Goal: Task Accomplishment & Management: Manage account settings

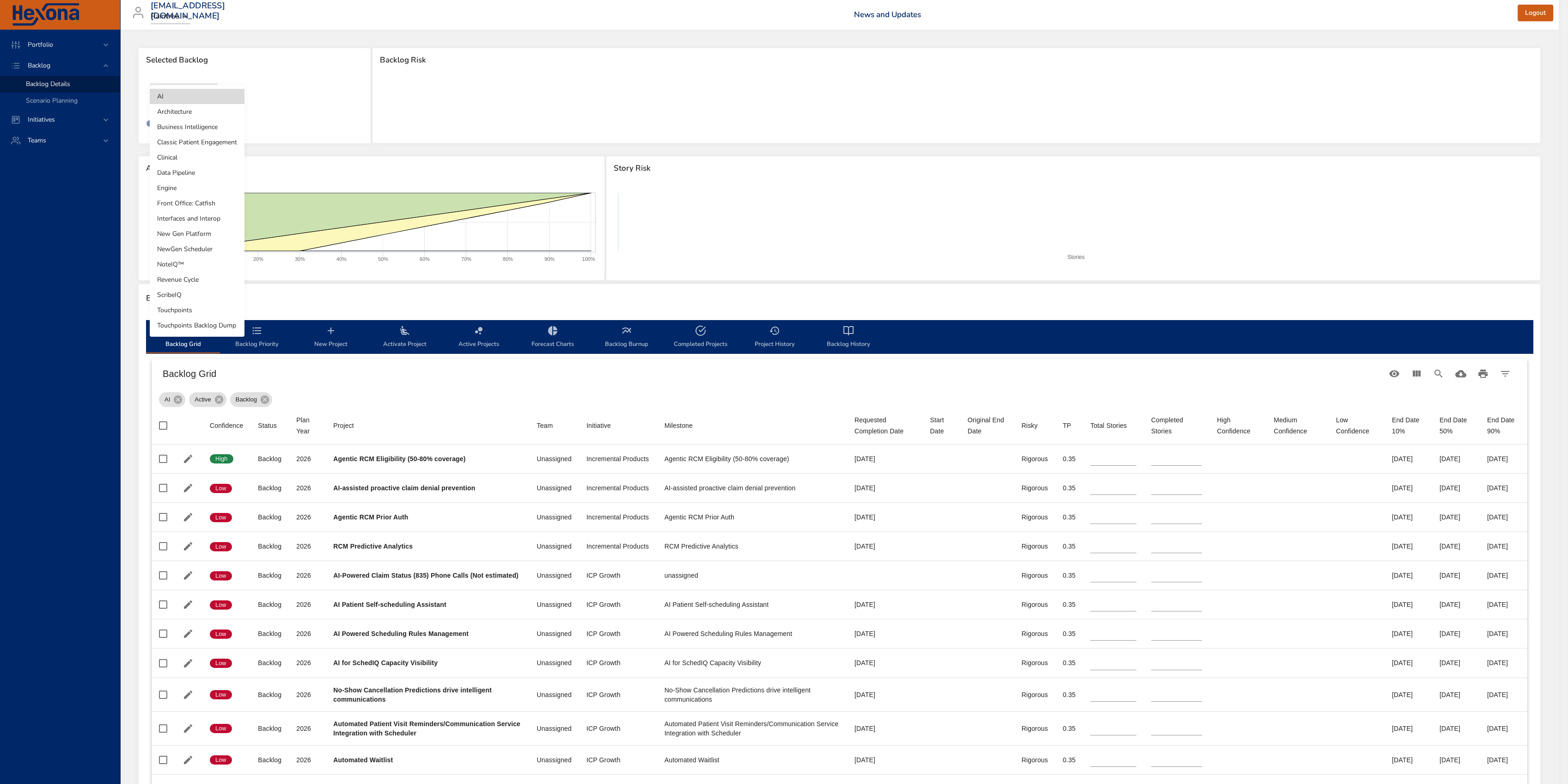
click at [179, 100] on body "Portfolio Backlog Backlog Details Scenario Planning Initiatives Teams [EMAIL_AD…" at bounding box center [784, 392] width 1568 height 784
click at [200, 315] on li "Touchpoints" at bounding box center [197, 310] width 94 height 15
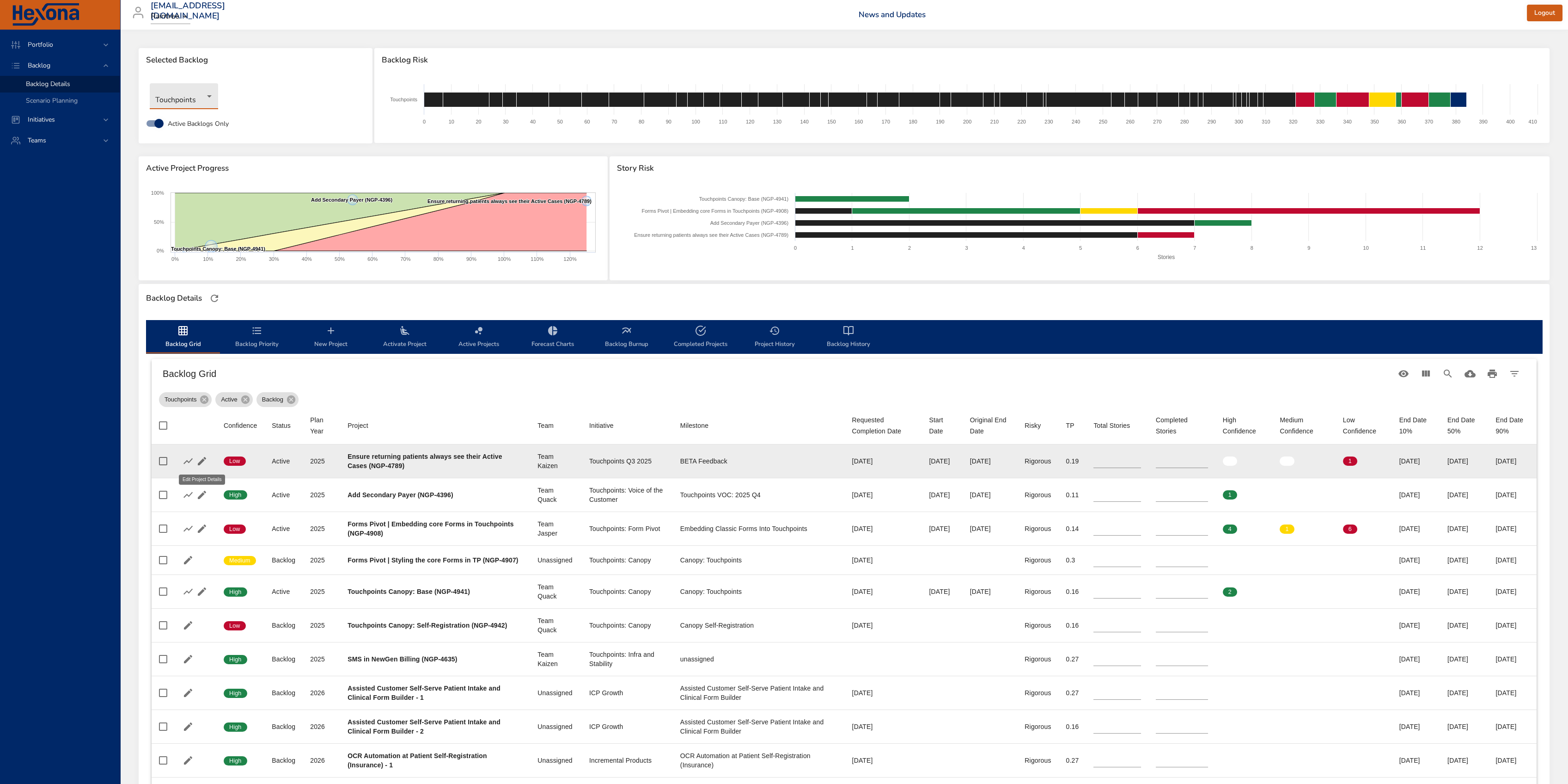
click at [203, 462] on icon "button" at bounding box center [202, 461] width 11 height 11
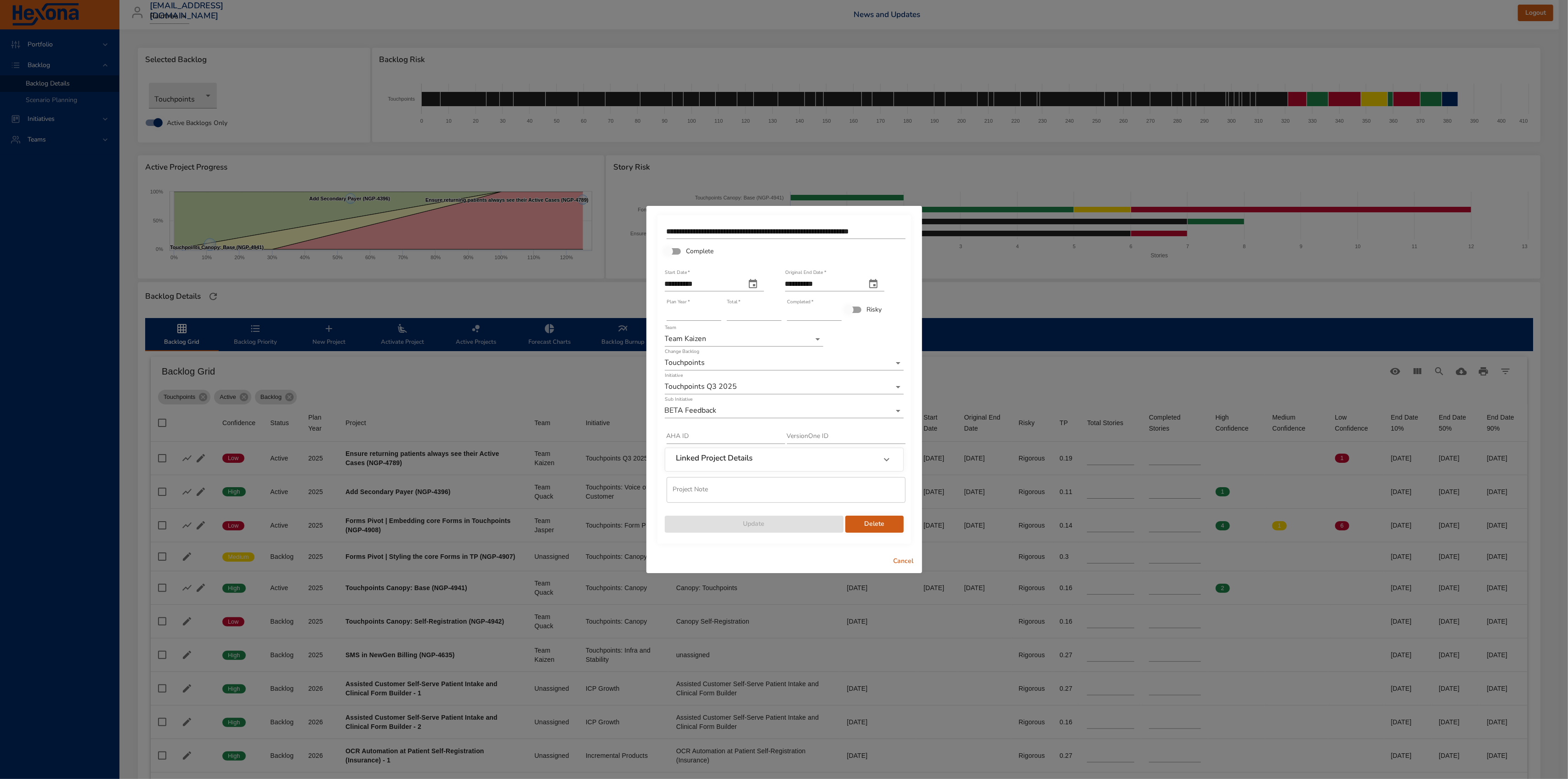
type input "*"
click at [777, 310] on input "*" at bounding box center [753, 314] width 54 height 15
click at [838, 310] on input "*" at bounding box center [814, 314] width 54 height 15
type input "*"
click at [838, 310] on input "*" at bounding box center [814, 314] width 54 height 15
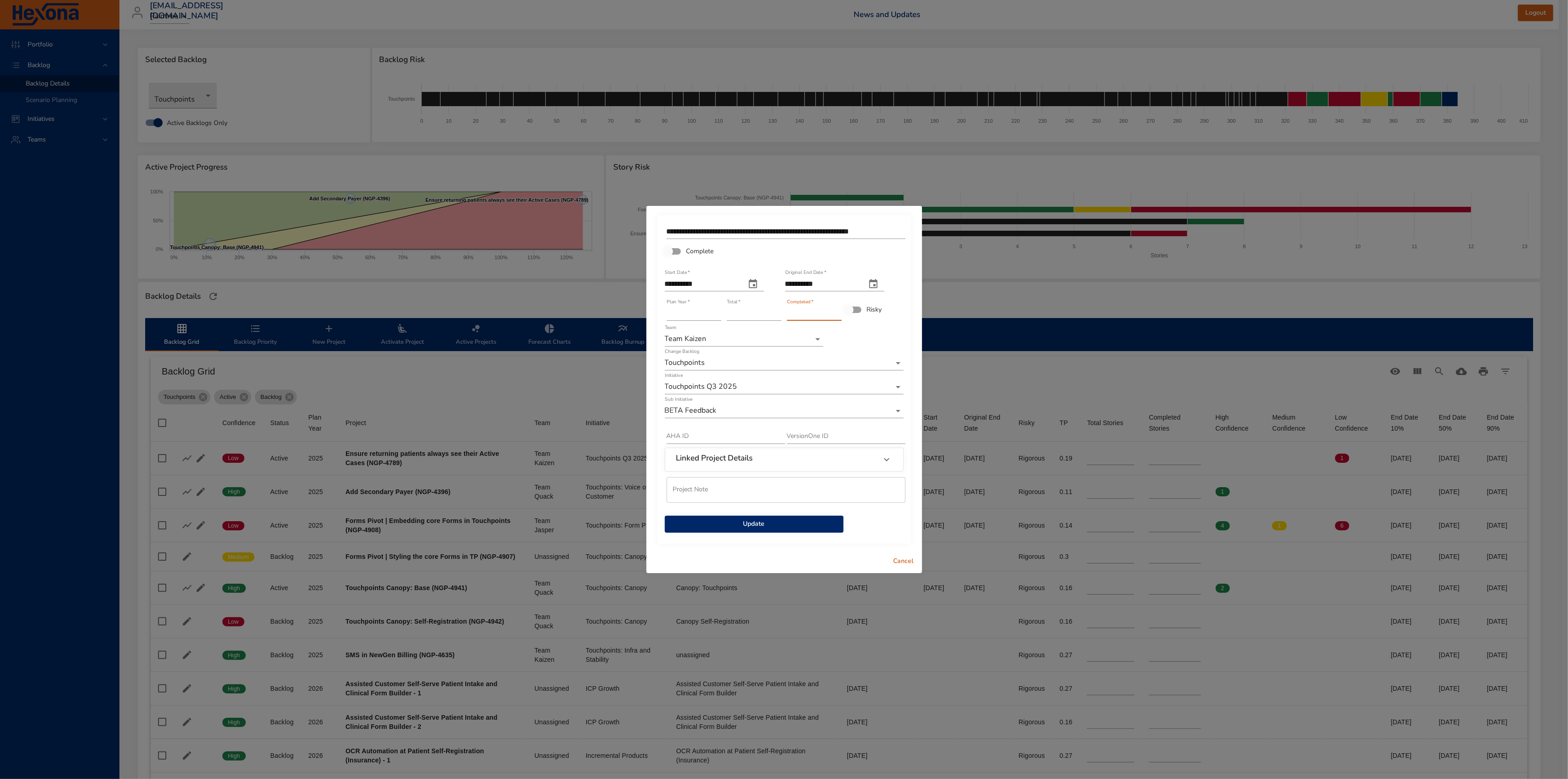
click at [771, 515] on div "Update" at bounding box center [753, 520] width 180 height 28
click at [771, 524] on span "Update" at bounding box center [754, 524] width 164 height 11
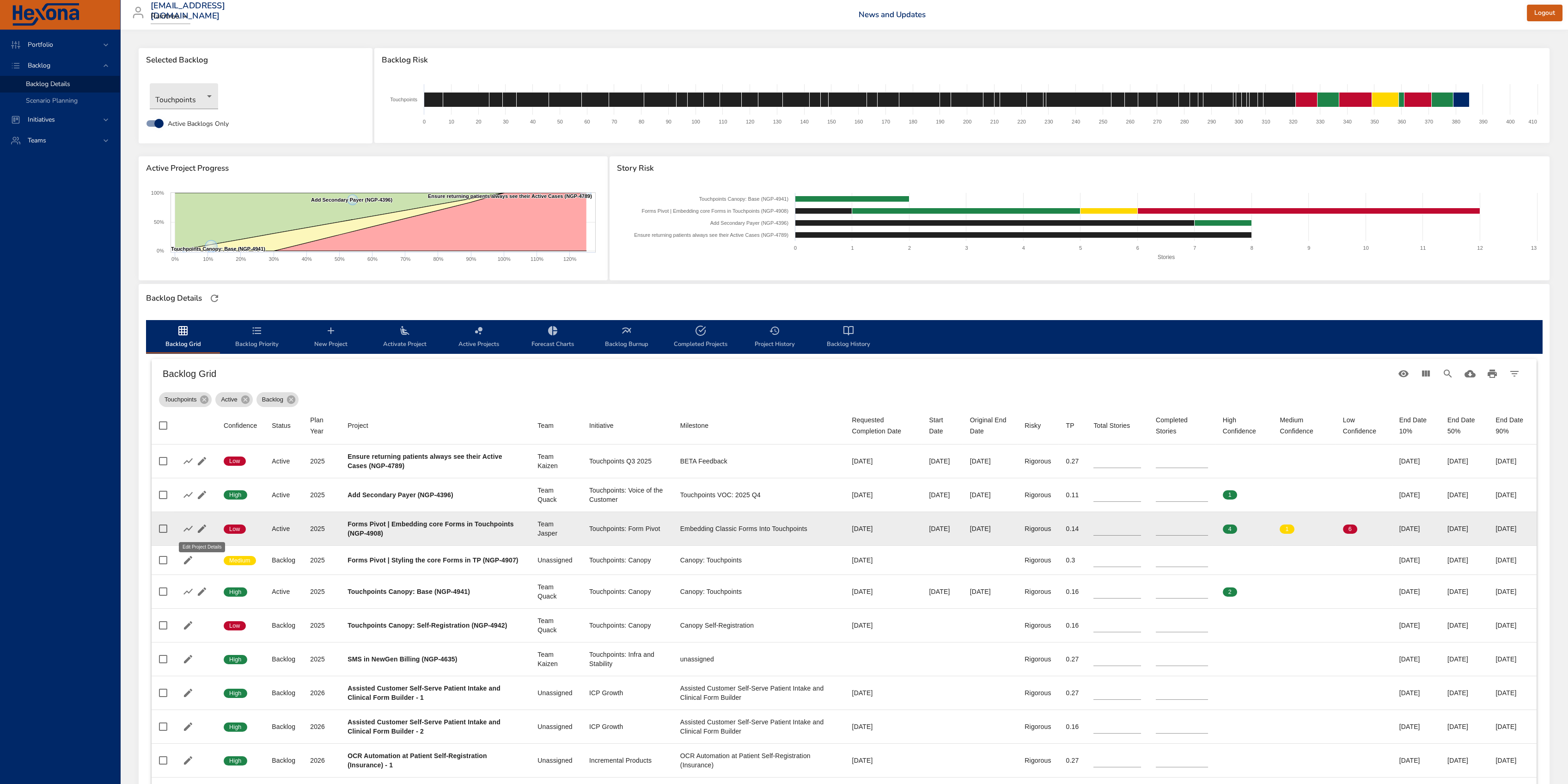
click at [200, 525] on icon "button" at bounding box center [202, 528] width 11 height 11
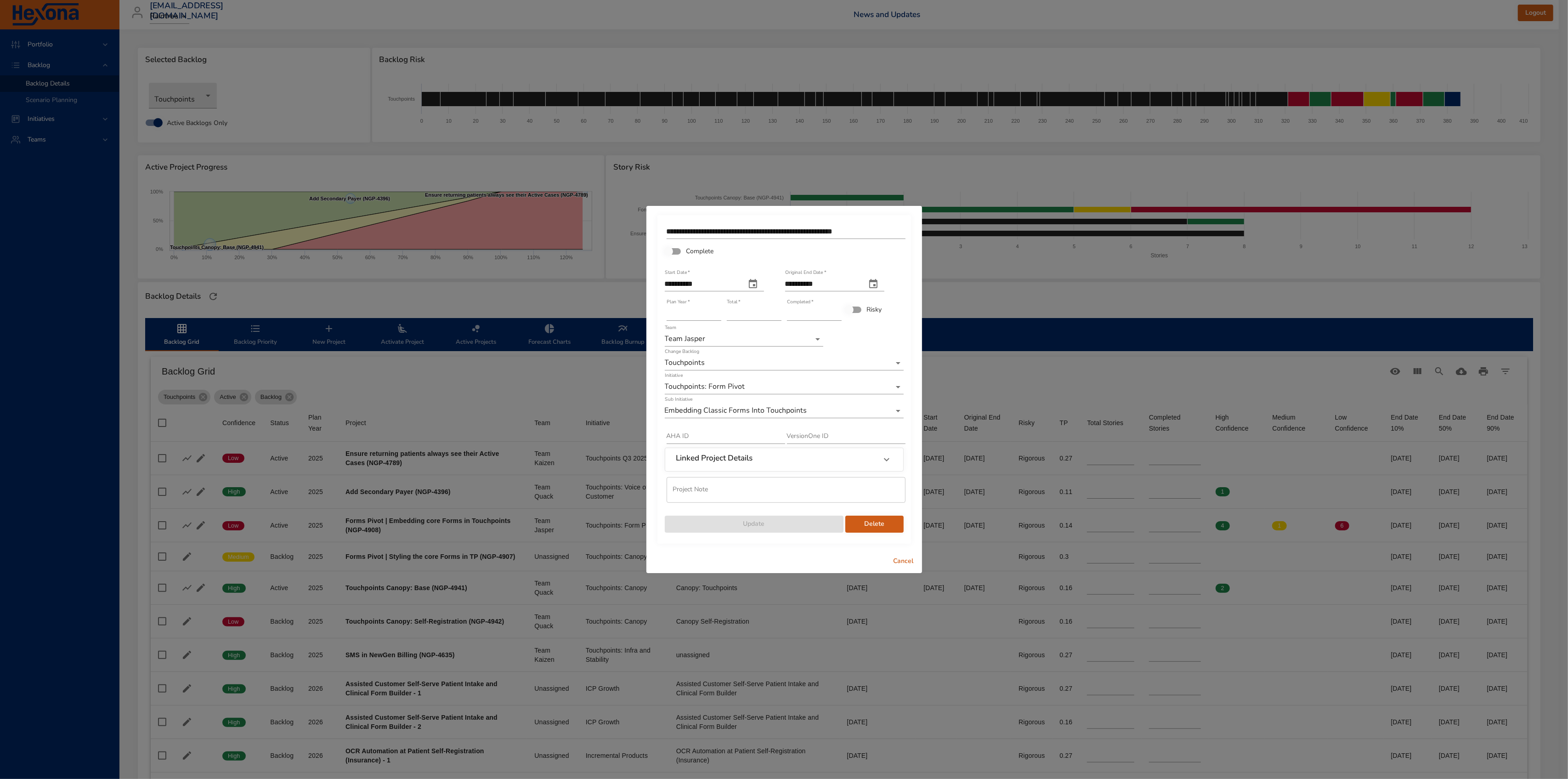
type input "*"
click at [836, 310] on input "*" at bounding box center [814, 314] width 54 height 15
click at [770, 524] on span "Update" at bounding box center [754, 524] width 164 height 11
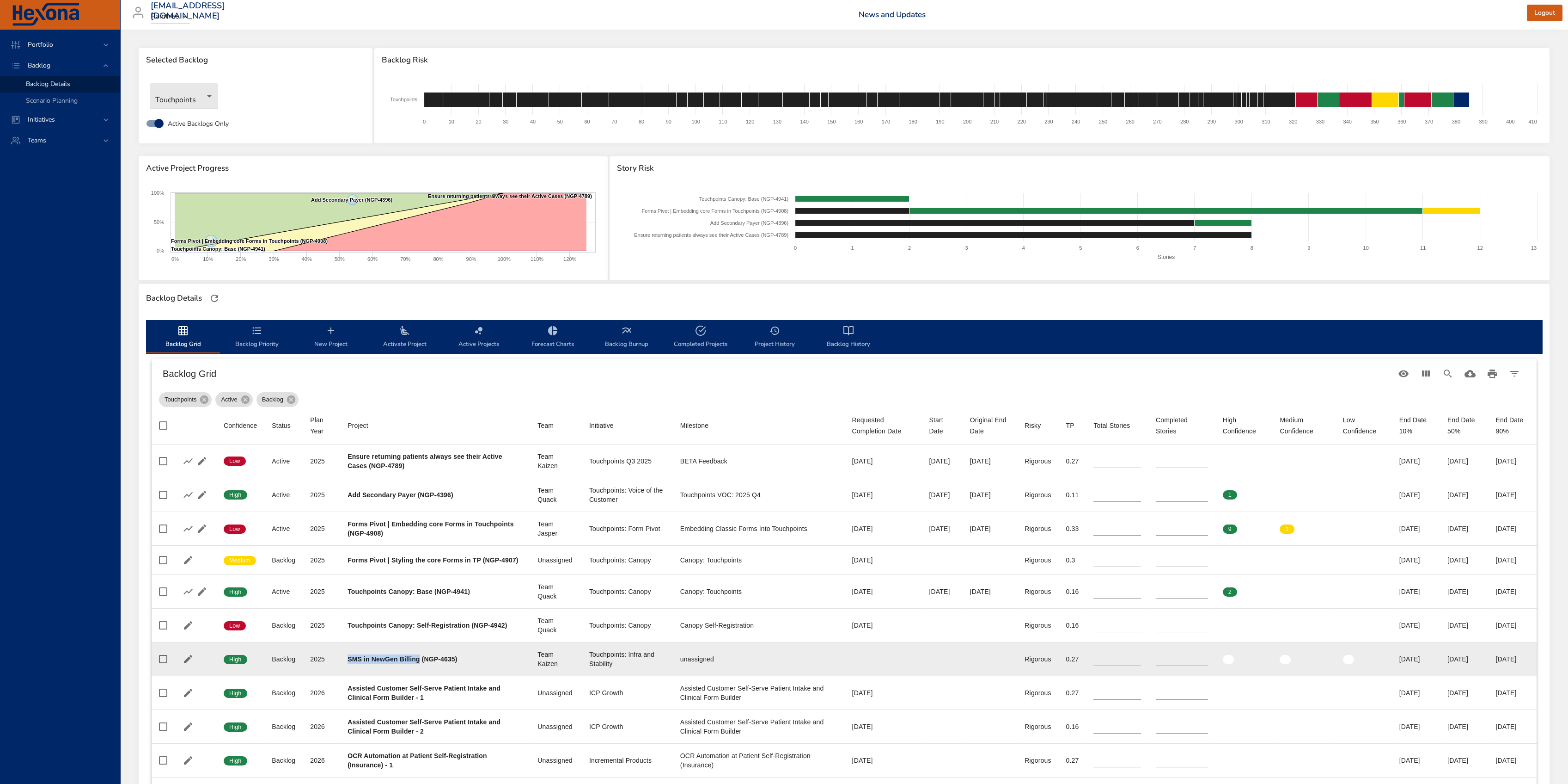
drag, startPoint x: 348, startPoint y: 663, endPoint x: 419, endPoint y: 662, distance: 71.0
click at [419, 662] on b "SMS in NewGen Billing (NGP-4635)" at bounding box center [402, 659] width 109 height 7
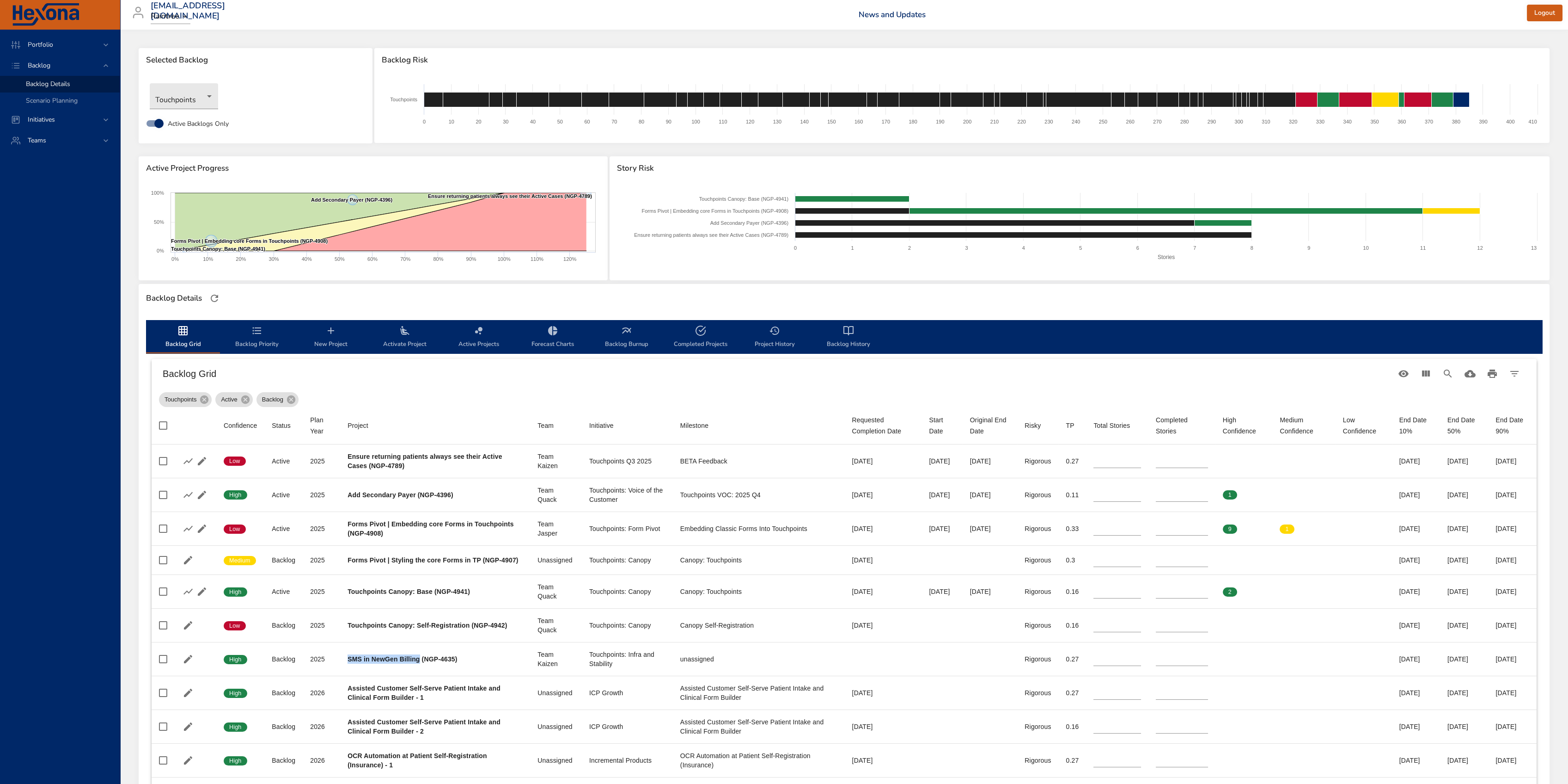
copy b "SMS in NewGen Billing"
click at [1523, 376] on button "Filter Table" at bounding box center [1515, 374] width 22 height 22
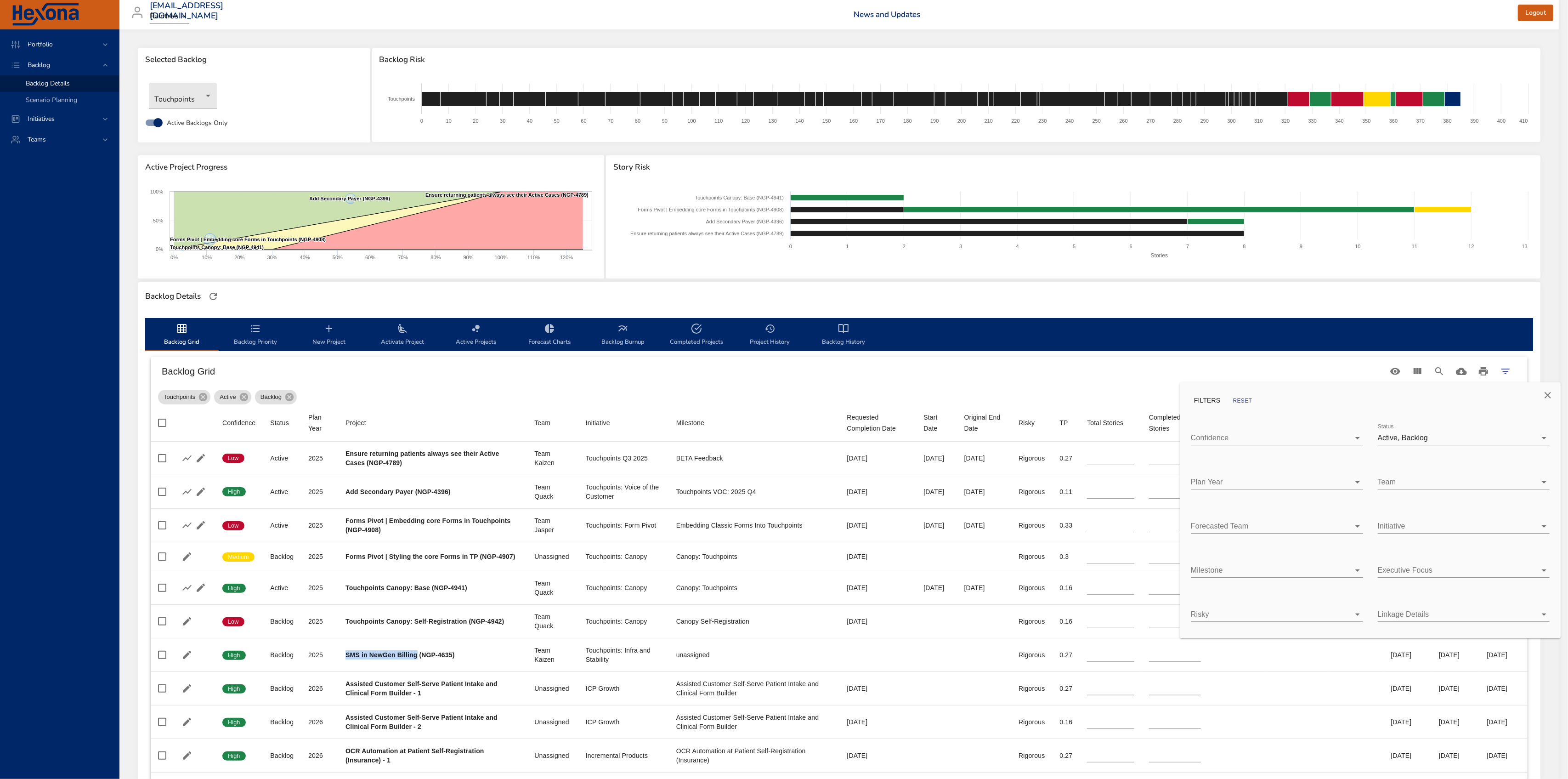
click at [1437, 477] on body "Portfolio Backlog Backlog Details Scenario Planning Initiatives Teams [EMAIL_AD…" at bounding box center [784, 390] width 1568 height 779
click at [1400, 586] on span "Team Jasper" at bounding box center [1421, 582] width 42 height 7
type input "**"
type input "*"
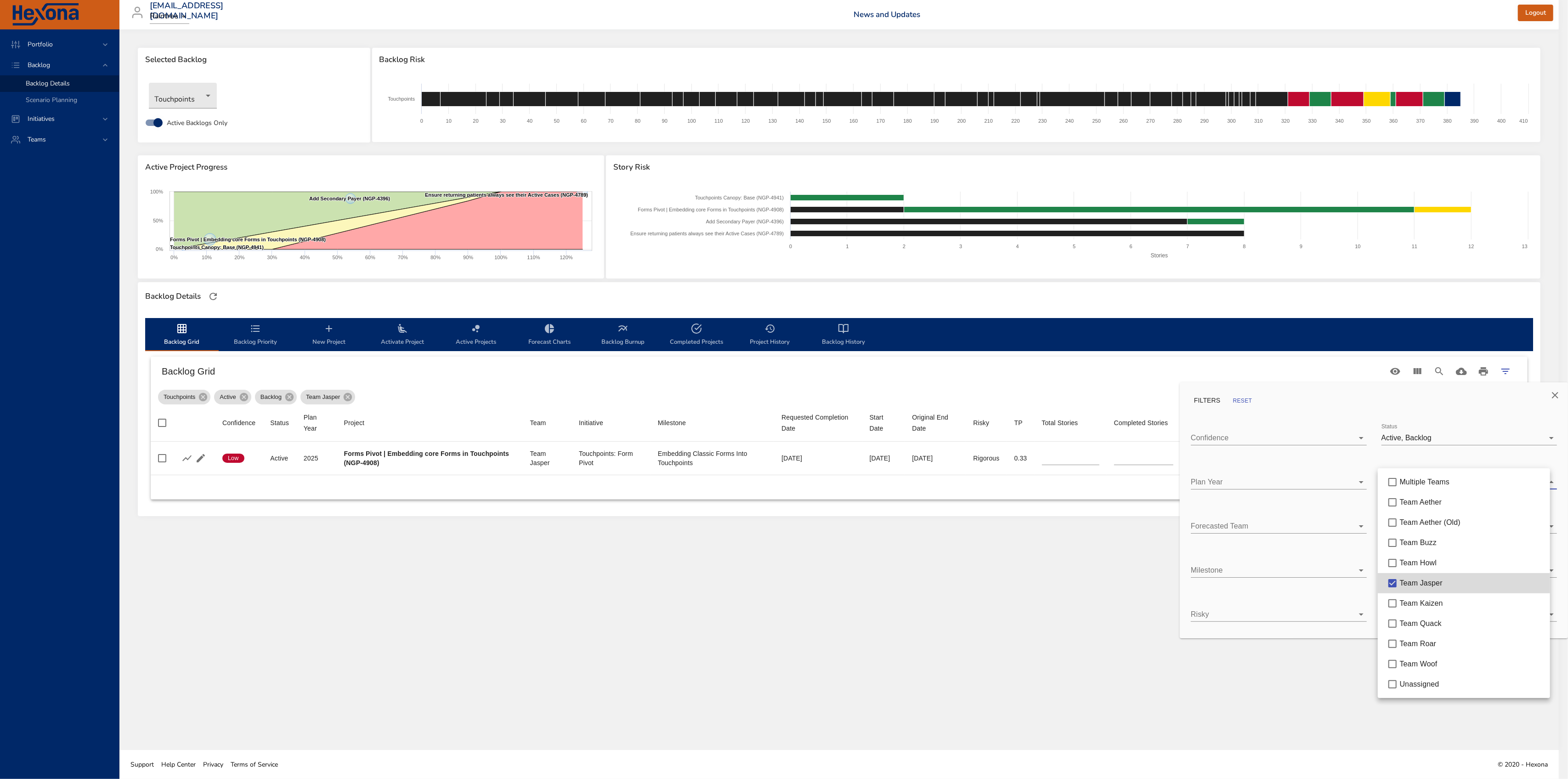
click at [780, 688] on div at bounding box center [784, 390] width 1568 height 779
click at [1071, 617] on div at bounding box center [784, 390] width 1568 height 779
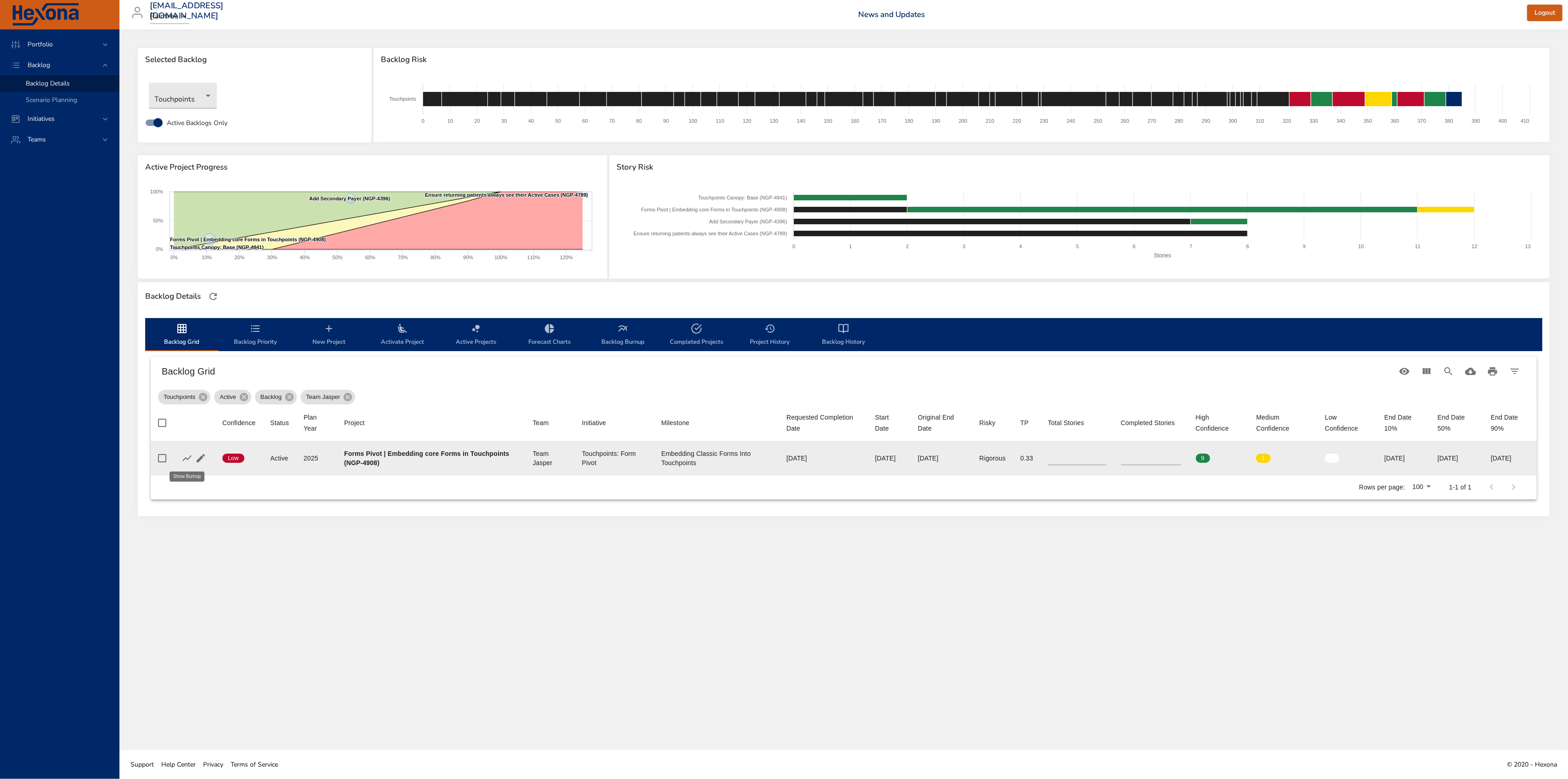
click at [183, 457] on icon "button" at bounding box center [187, 458] width 11 height 11
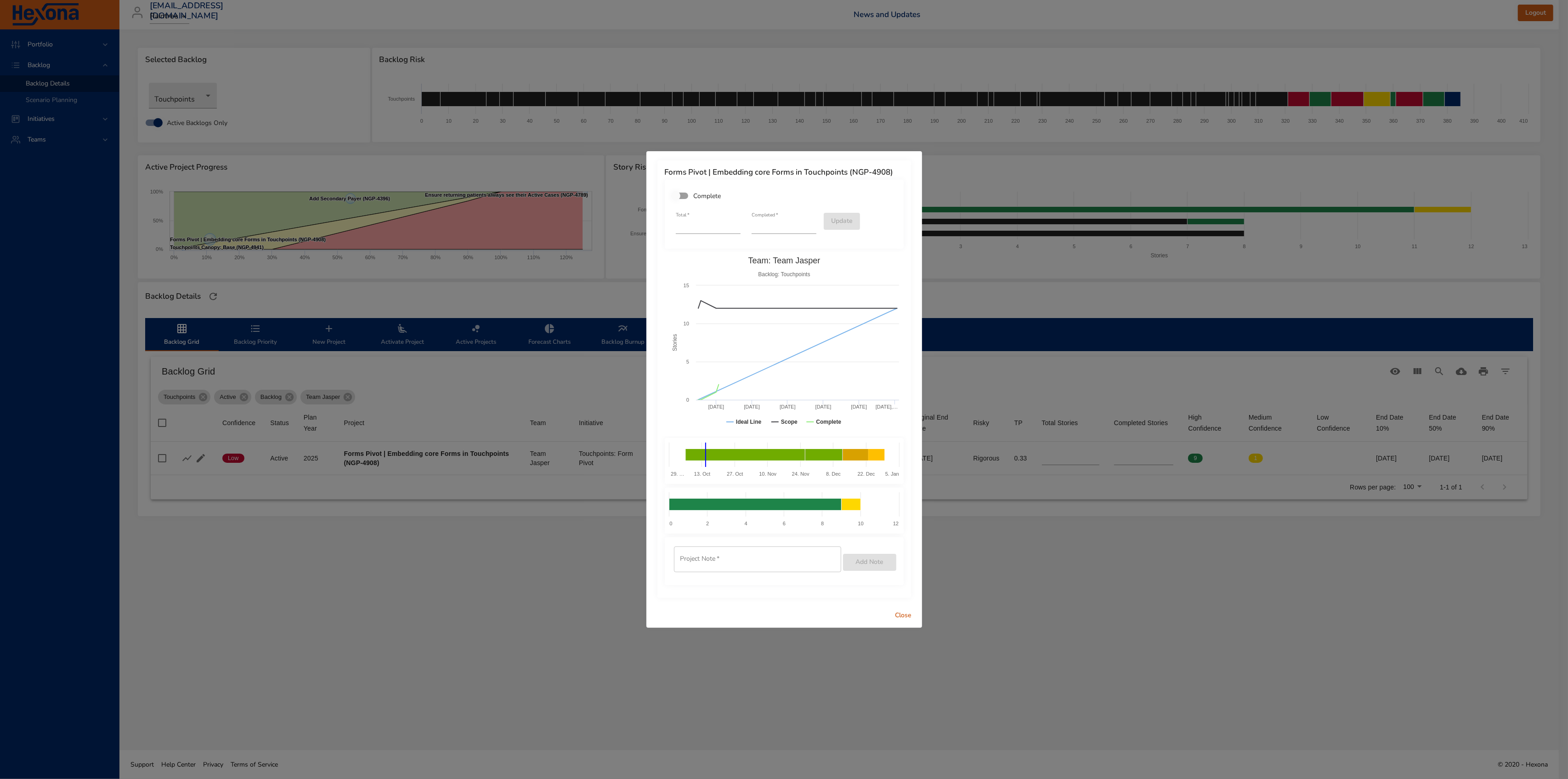
click at [1033, 380] on div "Forms Pivot | Embedding core Forms in Touchpoints (NGP-4908) Complete Total   *…" at bounding box center [784, 390] width 1568 height 779
click at [905, 611] on span "Close" at bounding box center [904, 615] width 22 height 11
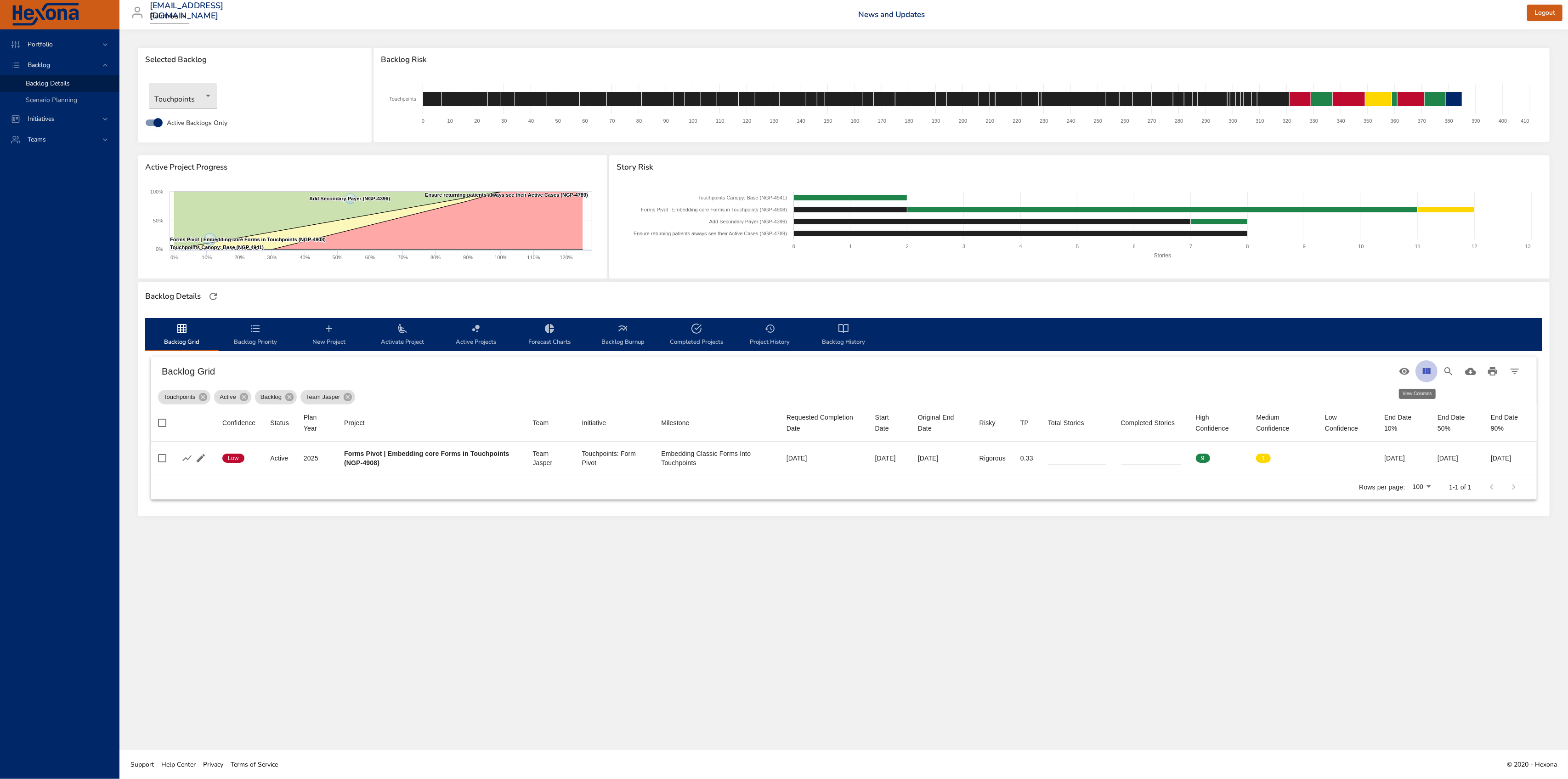
click at [1427, 370] on icon "View Columns" at bounding box center [1426, 371] width 11 height 11
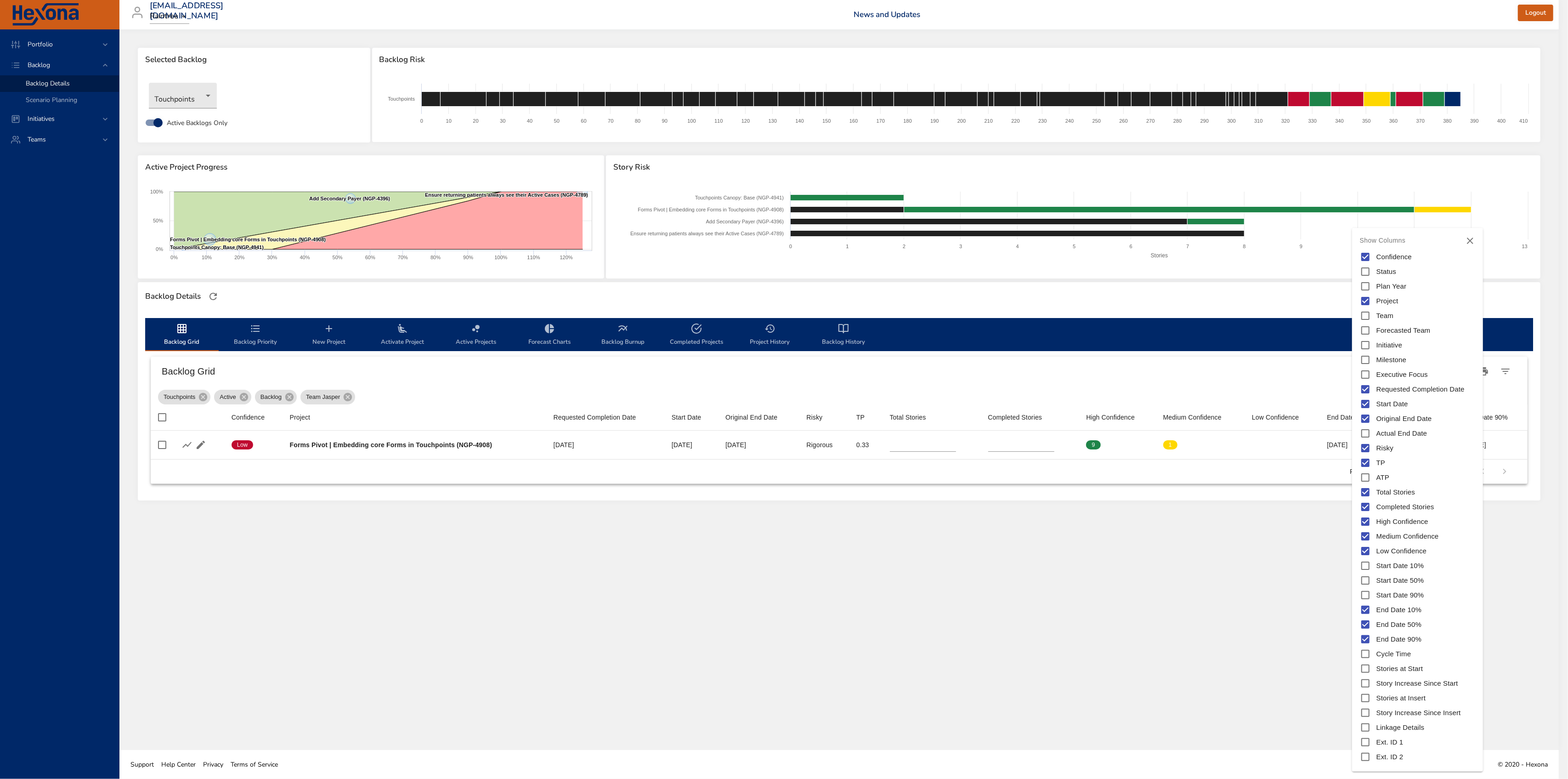
click at [1255, 565] on div at bounding box center [784, 390] width 1568 height 779
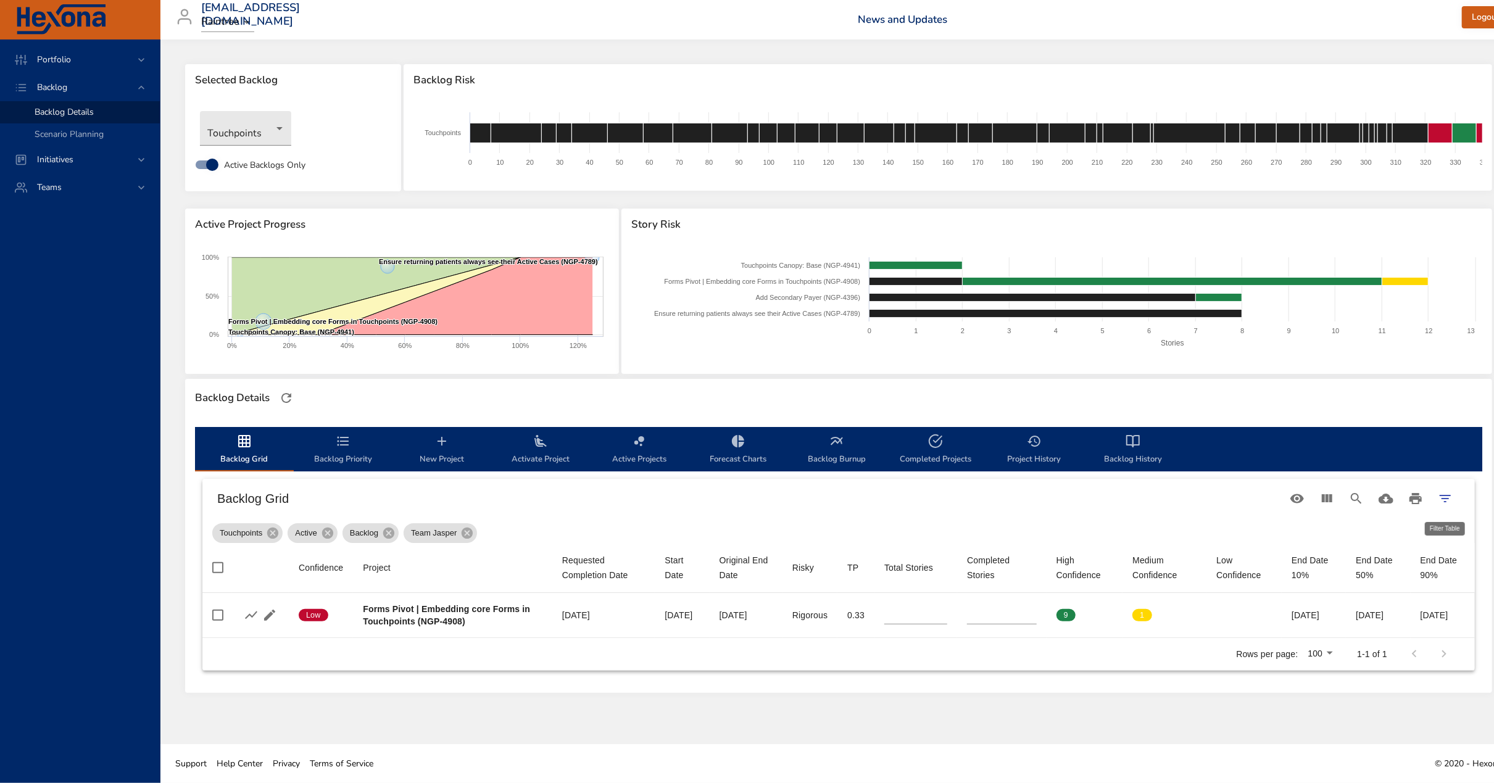
click at [1451, 500] on icon "Filter Table" at bounding box center [1444, 498] width 15 height 15
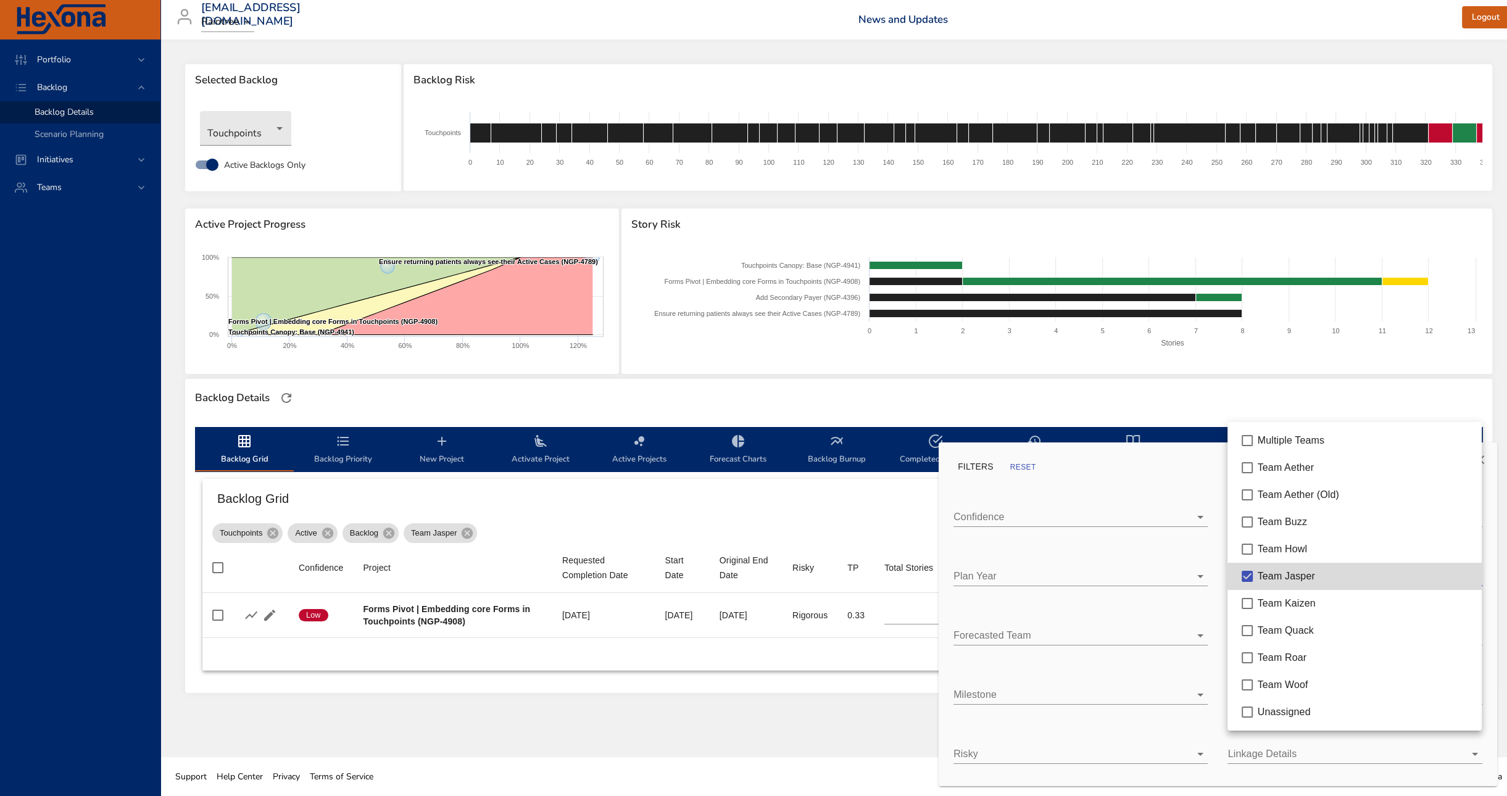
click at [1357, 577] on body "Portfolio Backlog Backlog Details Scenario Planning Initiatives Teams [EMAIL_AD…" at bounding box center [753, 398] width 1507 height 796
type input "*"
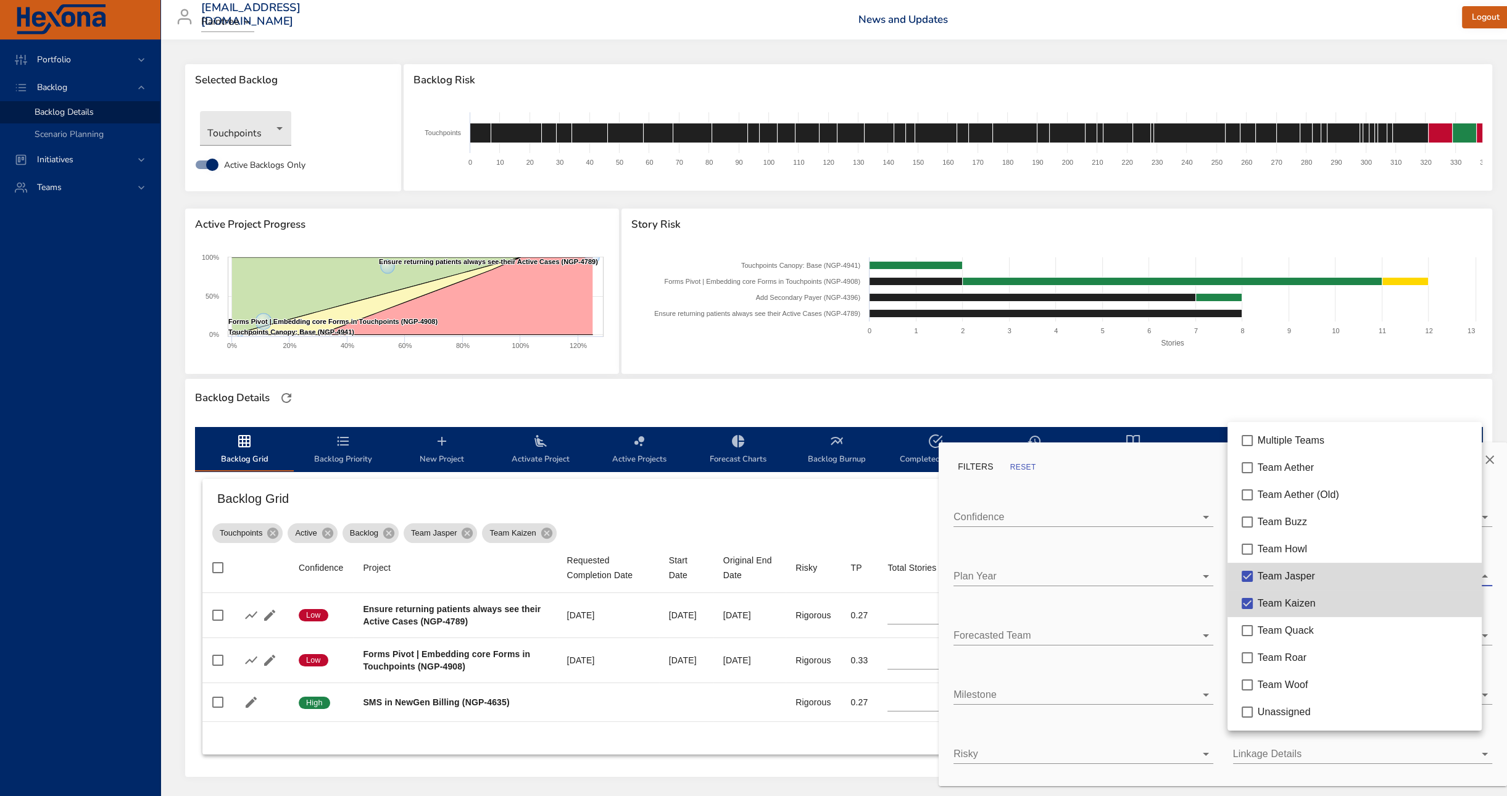
type input "*"
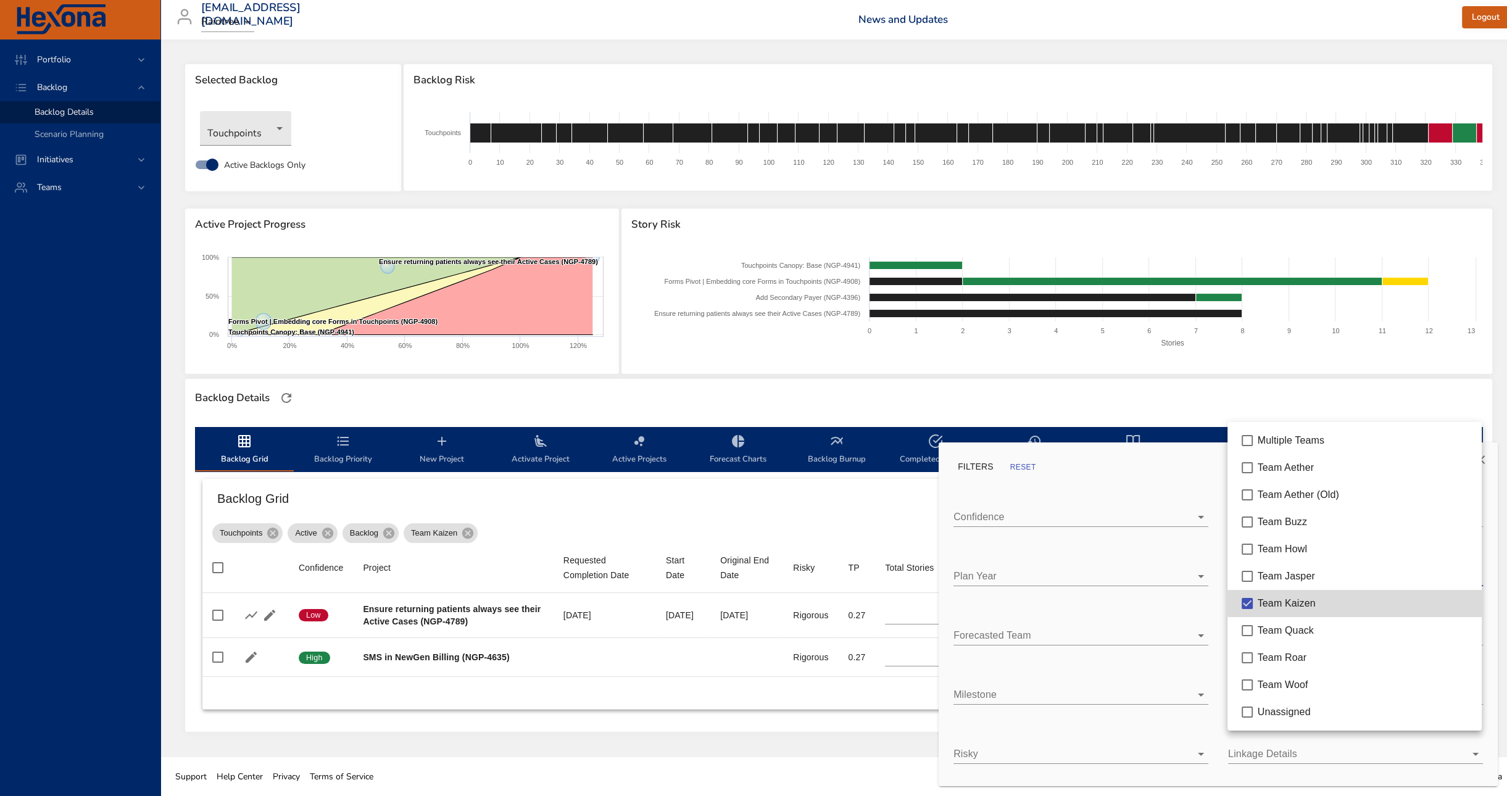
click at [903, 502] on div at bounding box center [753, 398] width 1507 height 796
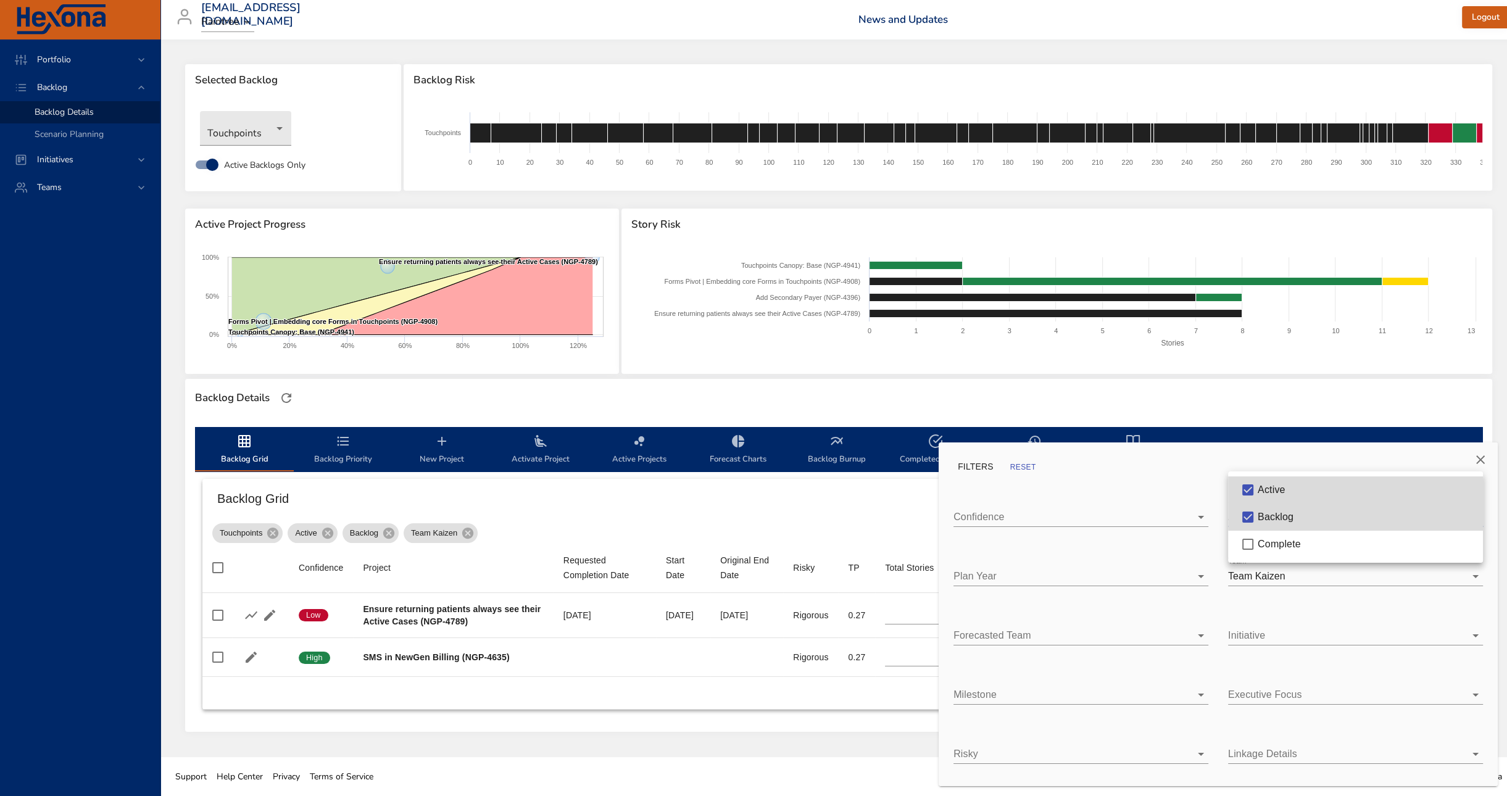
click at [1312, 522] on body "Portfolio Backlog Backlog Details Scenario Planning Initiatives Teams [EMAIL_AD…" at bounding box center [753, 398] width 1507 height 796
click at [1299, 513] on div "Backlog" at bounding box center [1364, 517] width 215 height 15
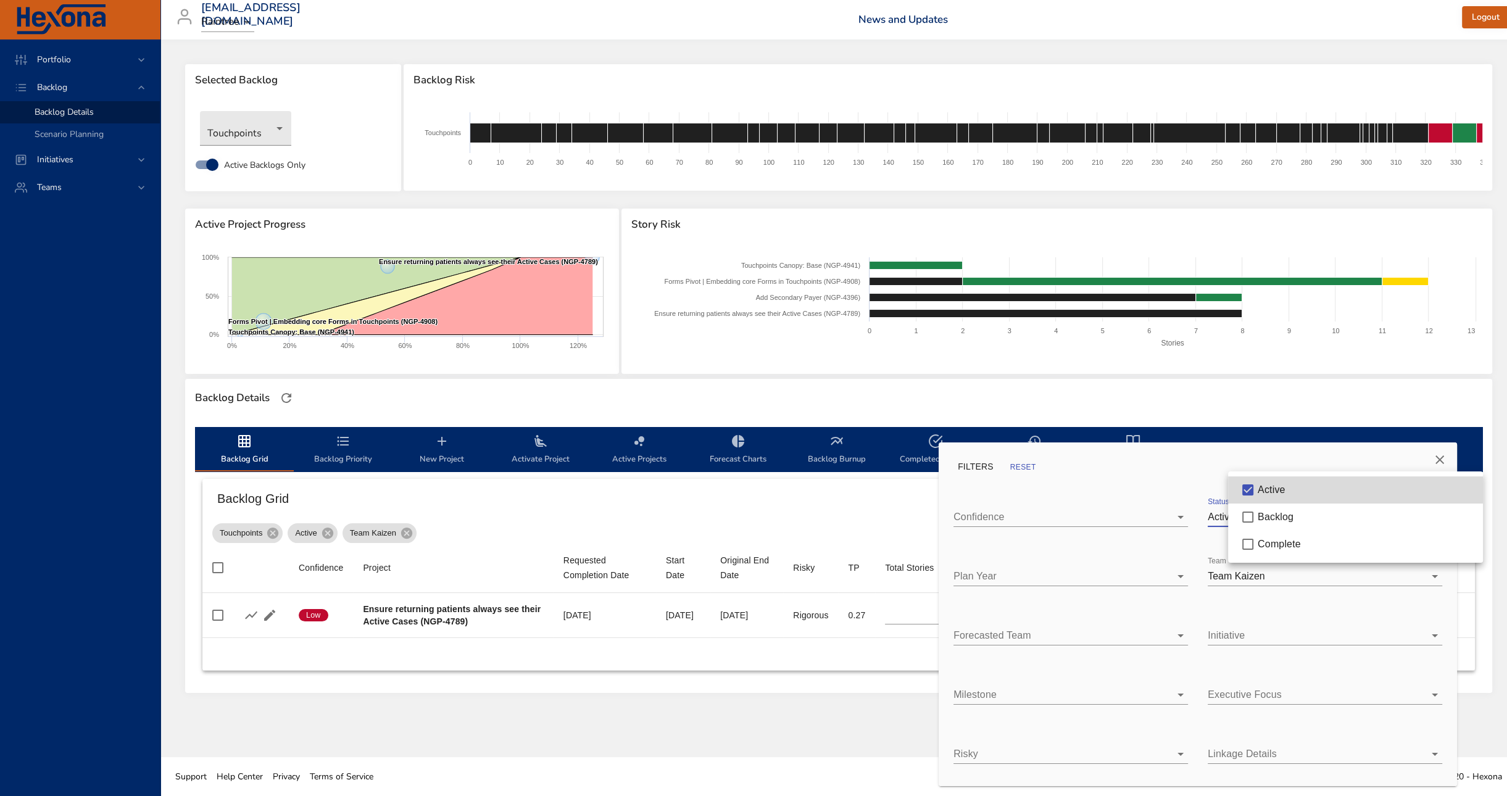
click at [785, 509] on div at bounding box center [753, 398] width 1507 height 796
click at [1431, 458] on button "Close" at bounding box center [1439, 460] width 30 height 30
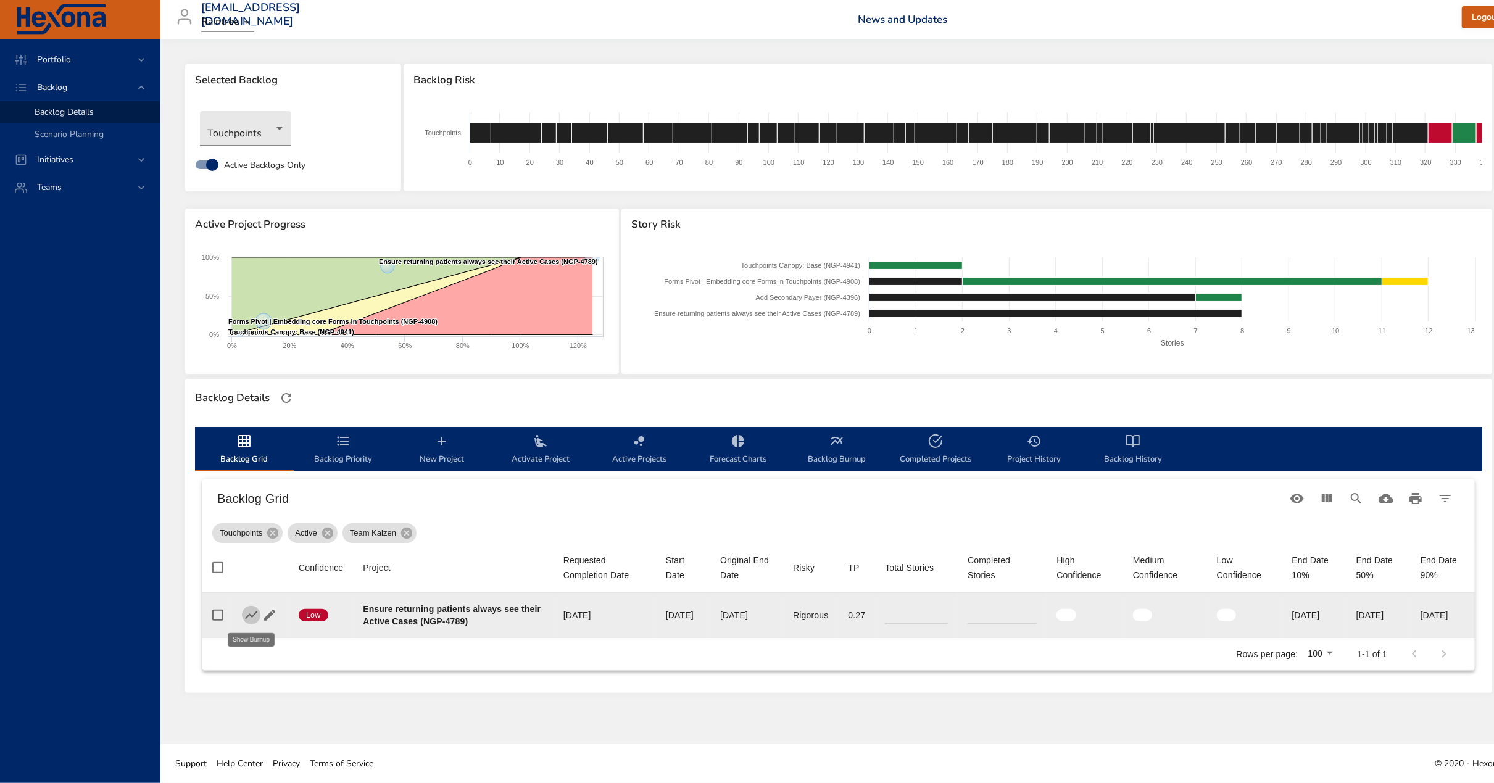
click at [257, 610] on icon "button" at bounding box center [251, 615] width 15 height 15
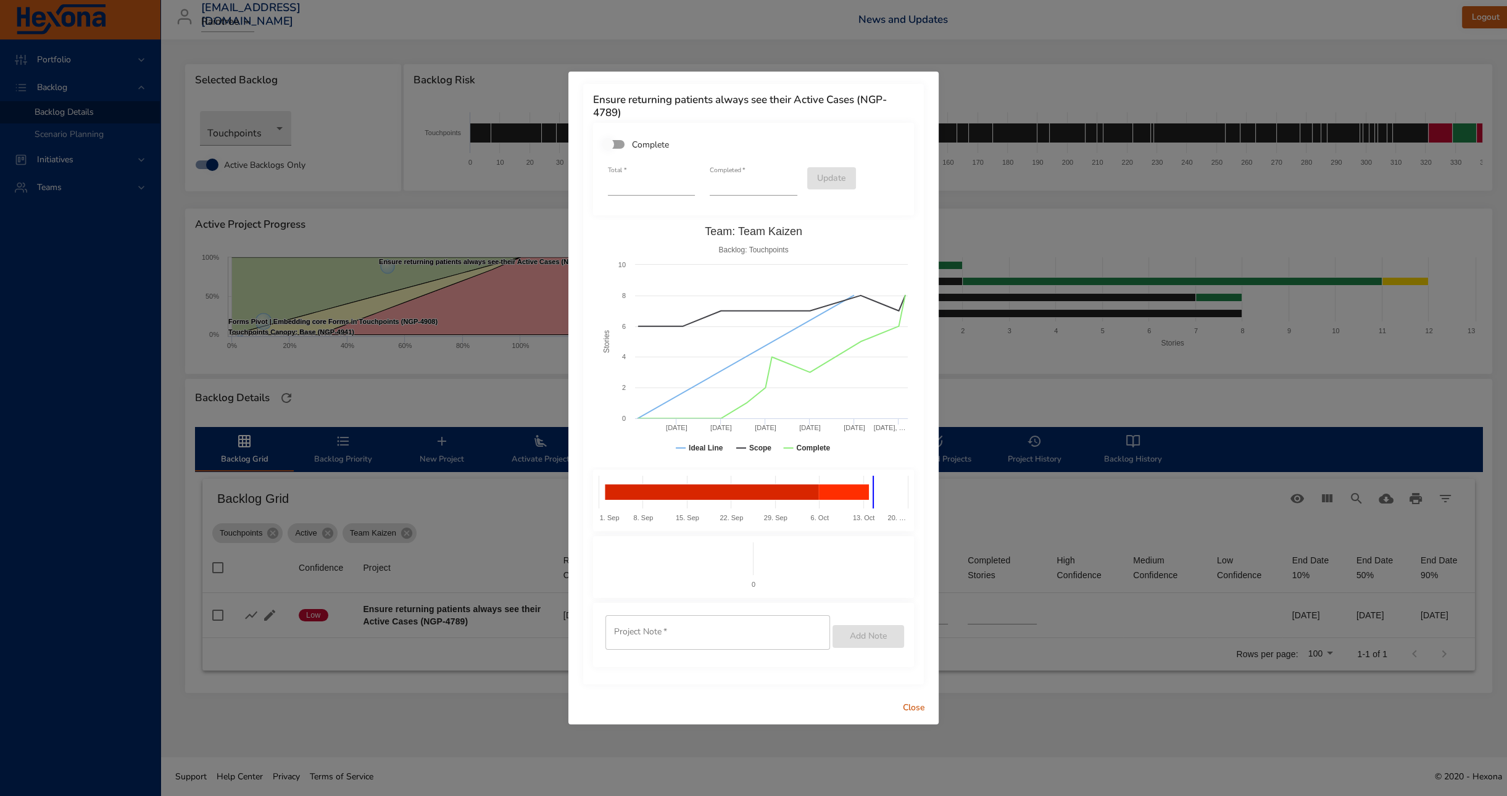
click at [1145, 234] on div "Ensure returning patients always see their Active Cases (NGP-4789) Complete Tot…" at bounding box center [753, 398] width 1507 height 796
click at [528, 225] on div "Ensure returning patients always see their Active Cases (NGP-4789) Complete Tot…" at bounding box center [753, 398] width 1507 height 796
click at [918, 697] on button "Close" at bounding box center [913, 708] width 39 height 23
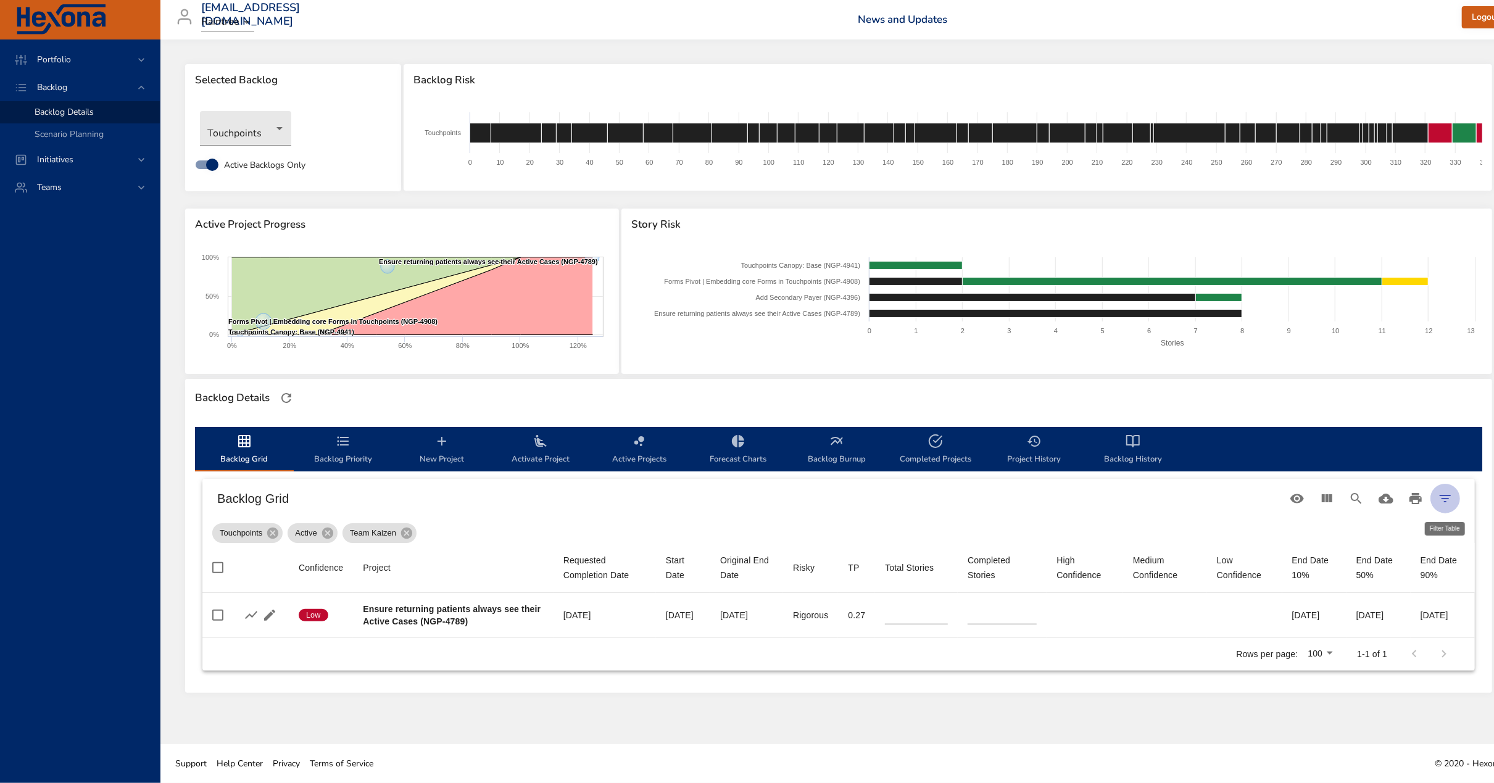
click at [1446, 501] on icon "Filter Table" at bounding box center [1444, 498] width 15 height 15
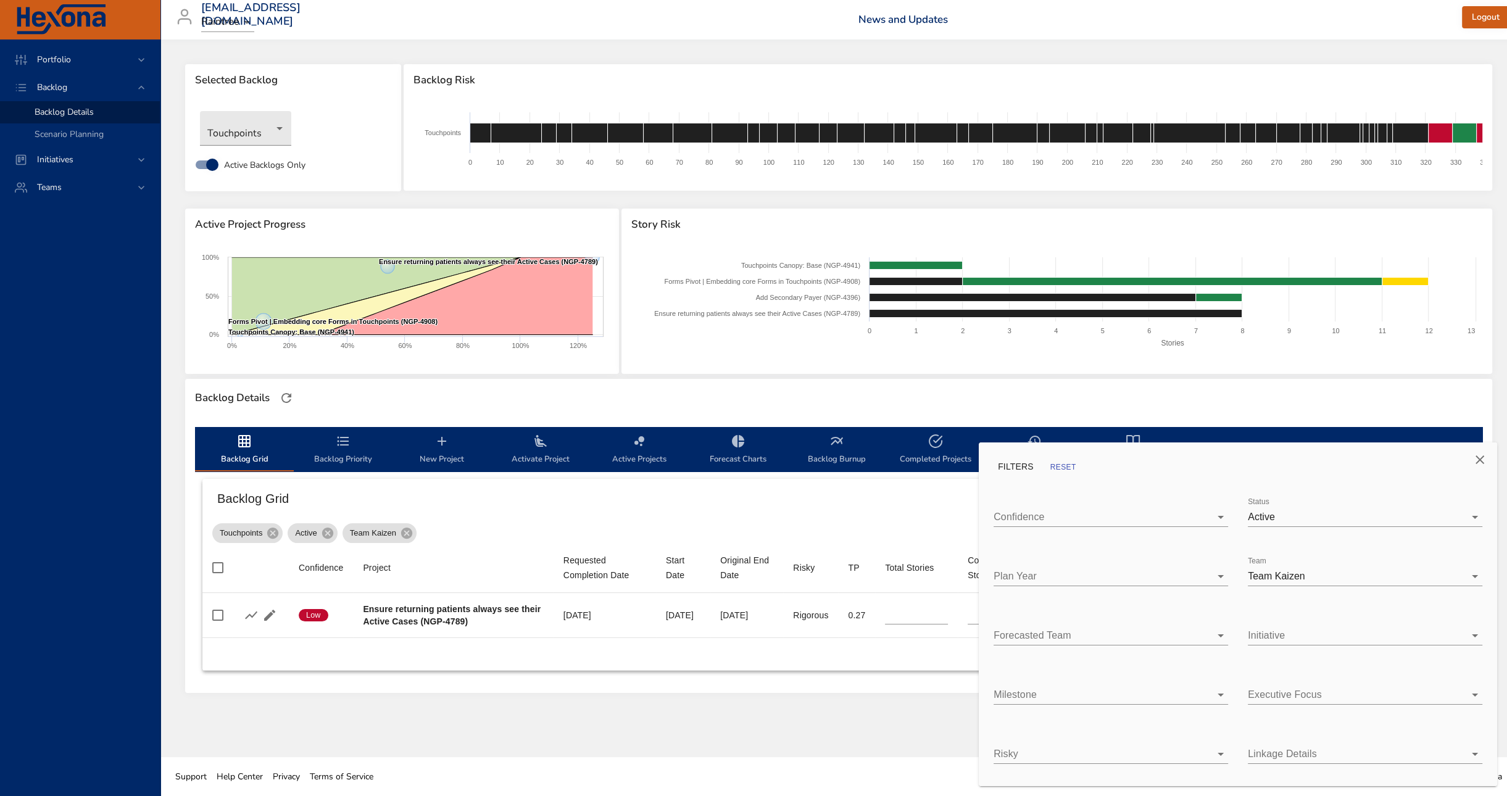
click at [1361, 580] on body "Portfolio Backlog Backlog Details Scenario Planning Initiatives Teams [EMAIL_AD…" at bounding box center [753, 398] width 1507 height 796
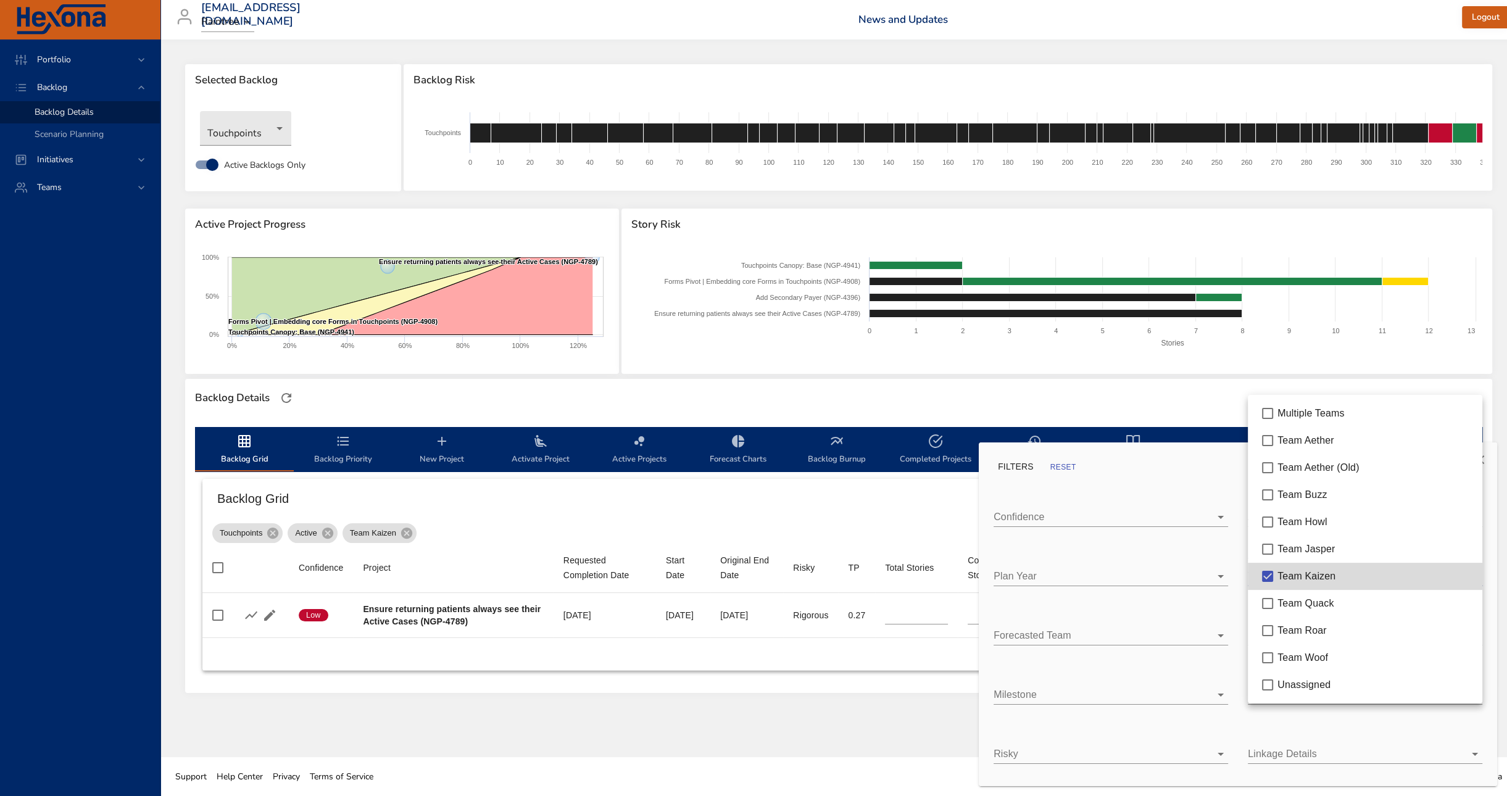
click at [1321, 544] on span "Team Jasper" at bounding box center [1305, 549] width 57 height 10
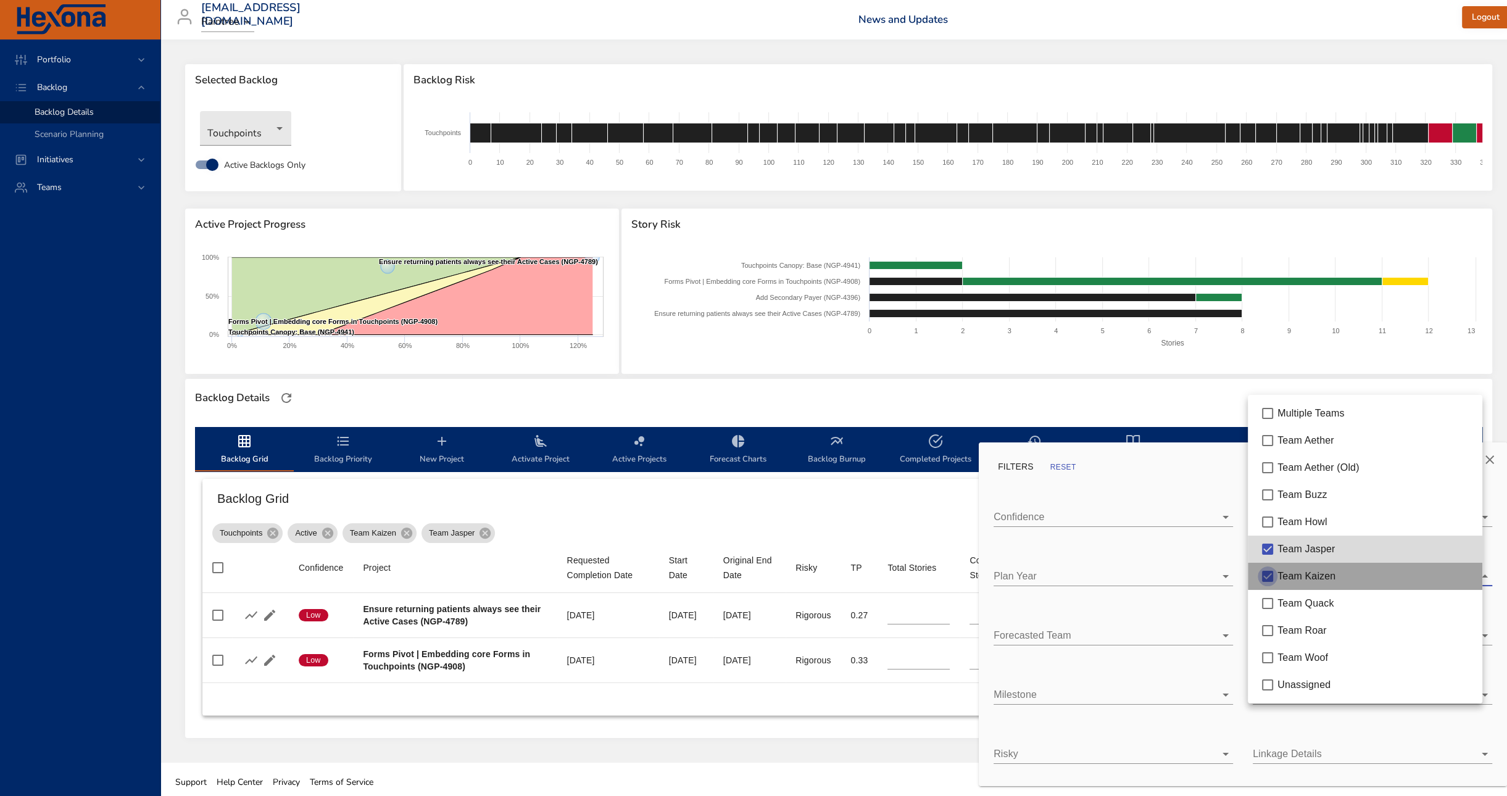
type input "**"
type input "*"
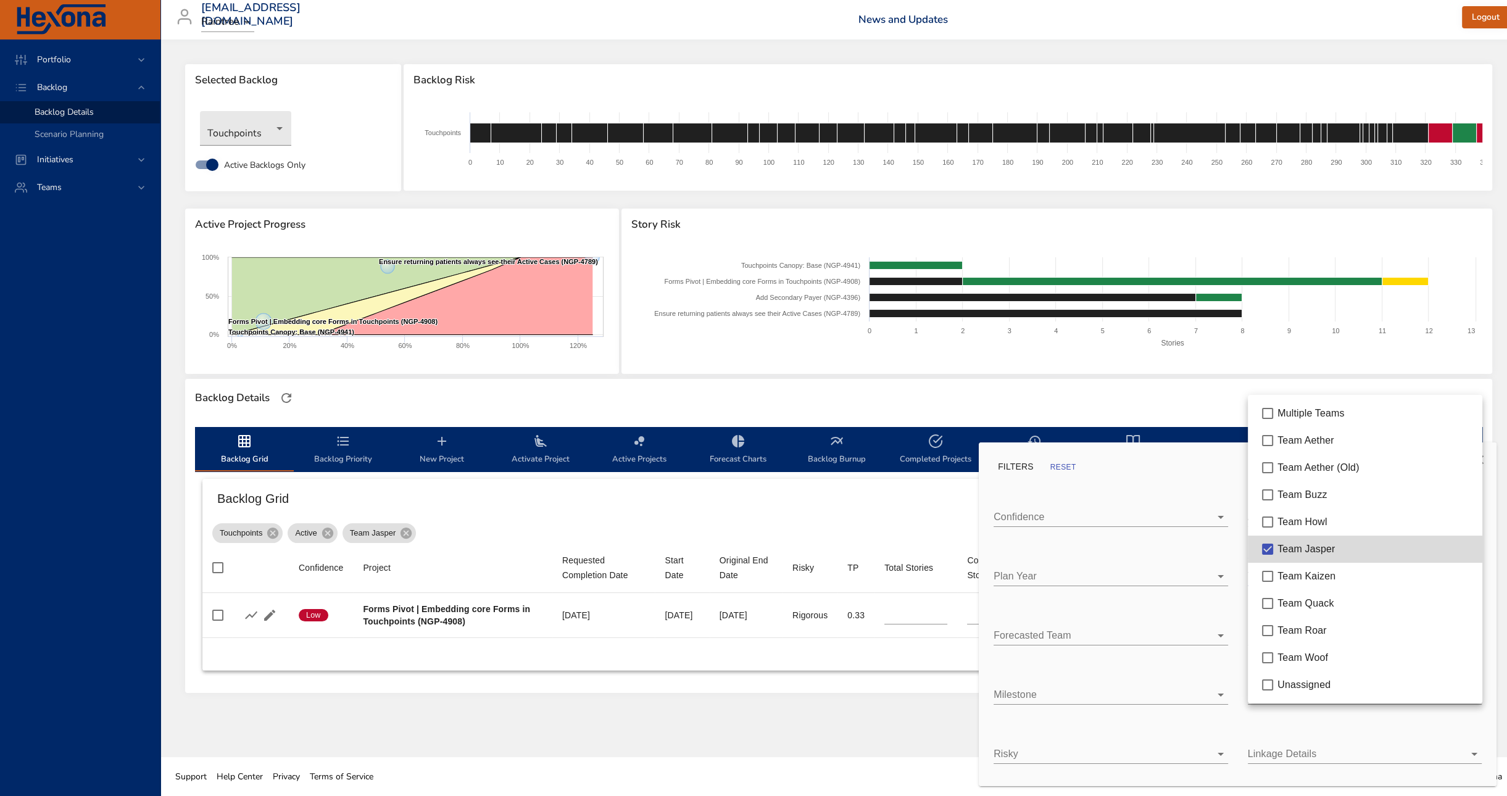
click at [796, 496] on div at bounding box center [753, 398] width 1507 height 796
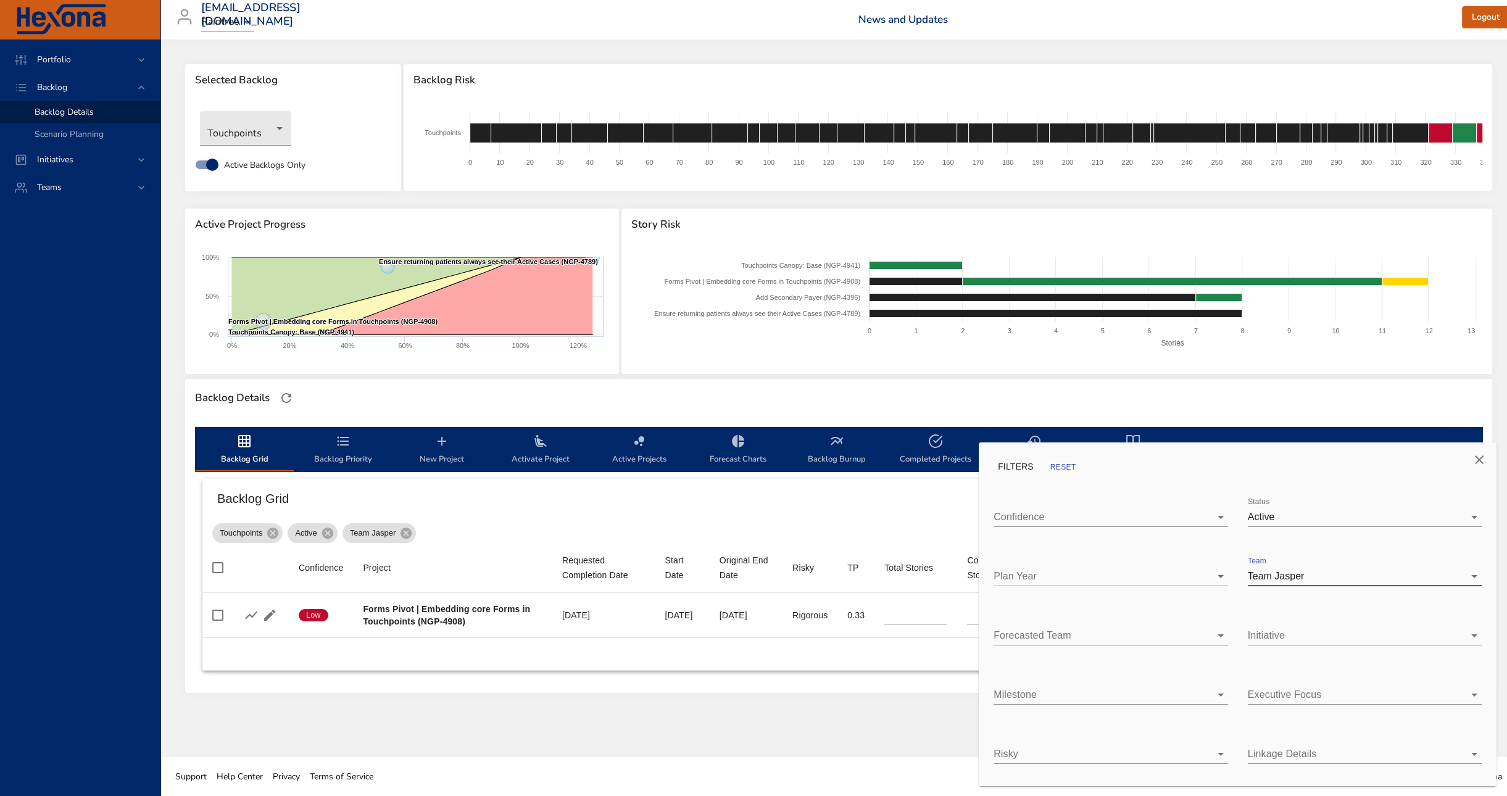
click at [796, 496] on div at bounding box center [753, 398] width 1507 height 796
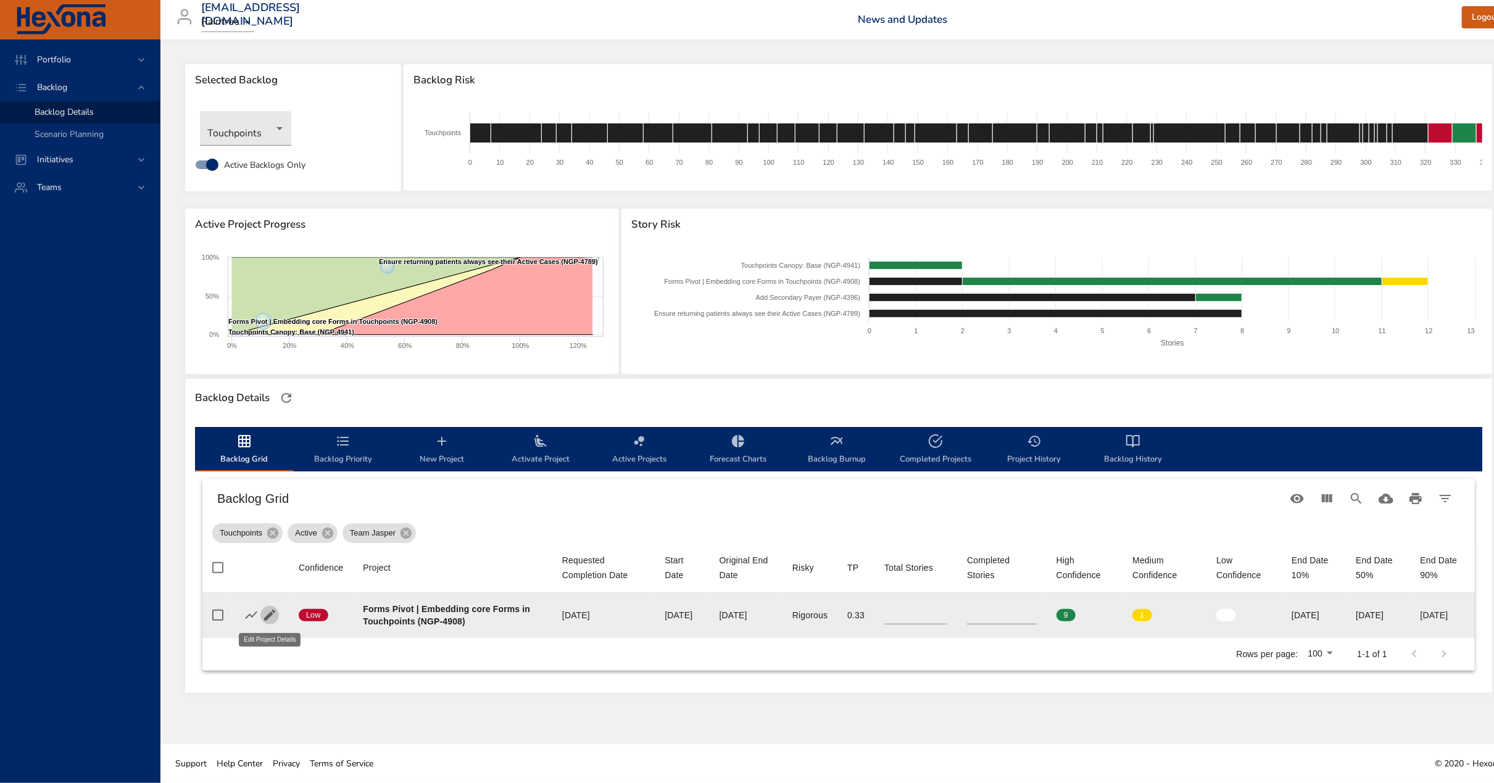
click at [270, 614] on icon "button" at bounding box center [269, 615] width 11 height 11
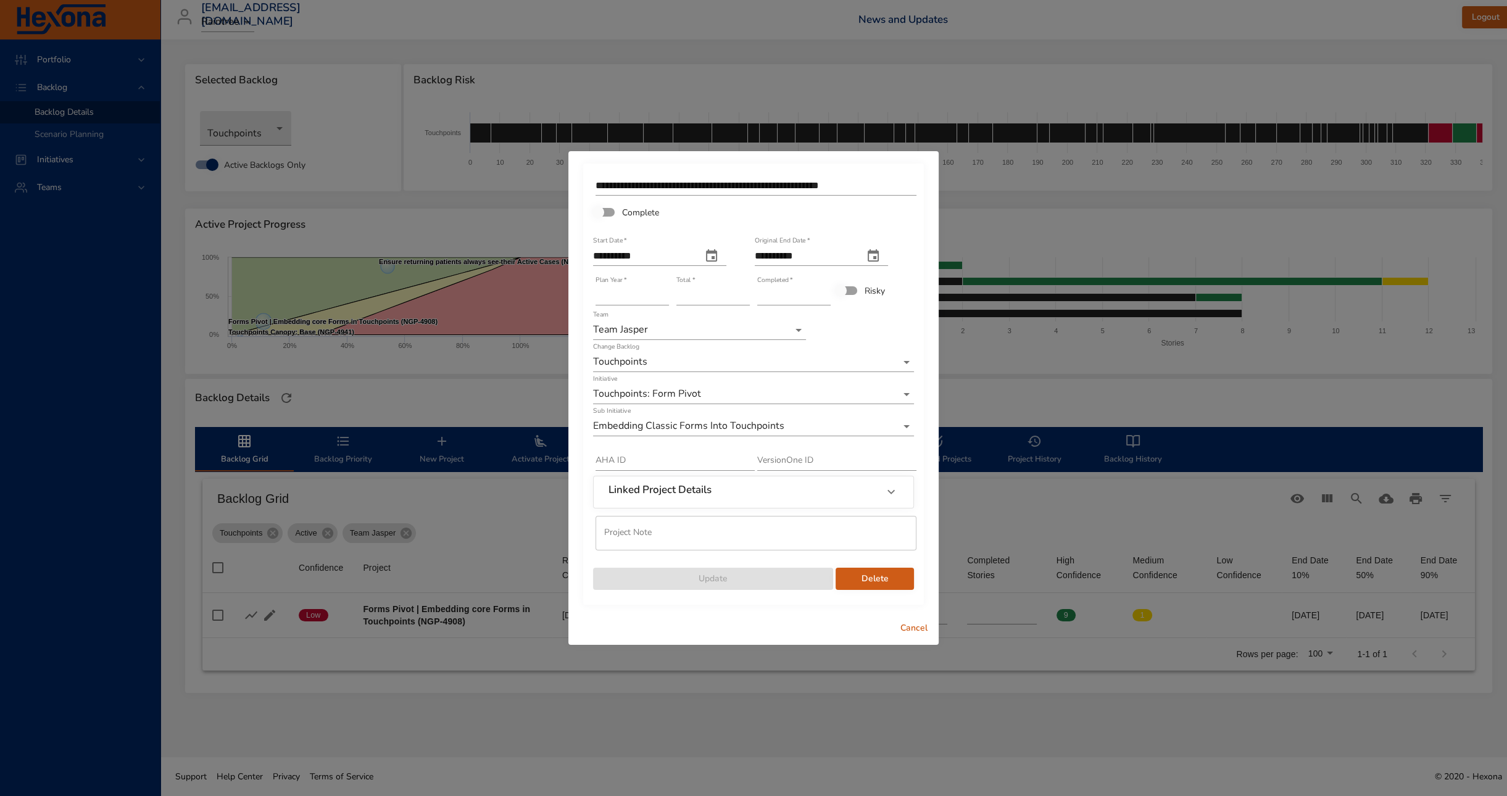
click at [639, 214] on span "Complete" at bounding box center [640, 212] width 37 height 13
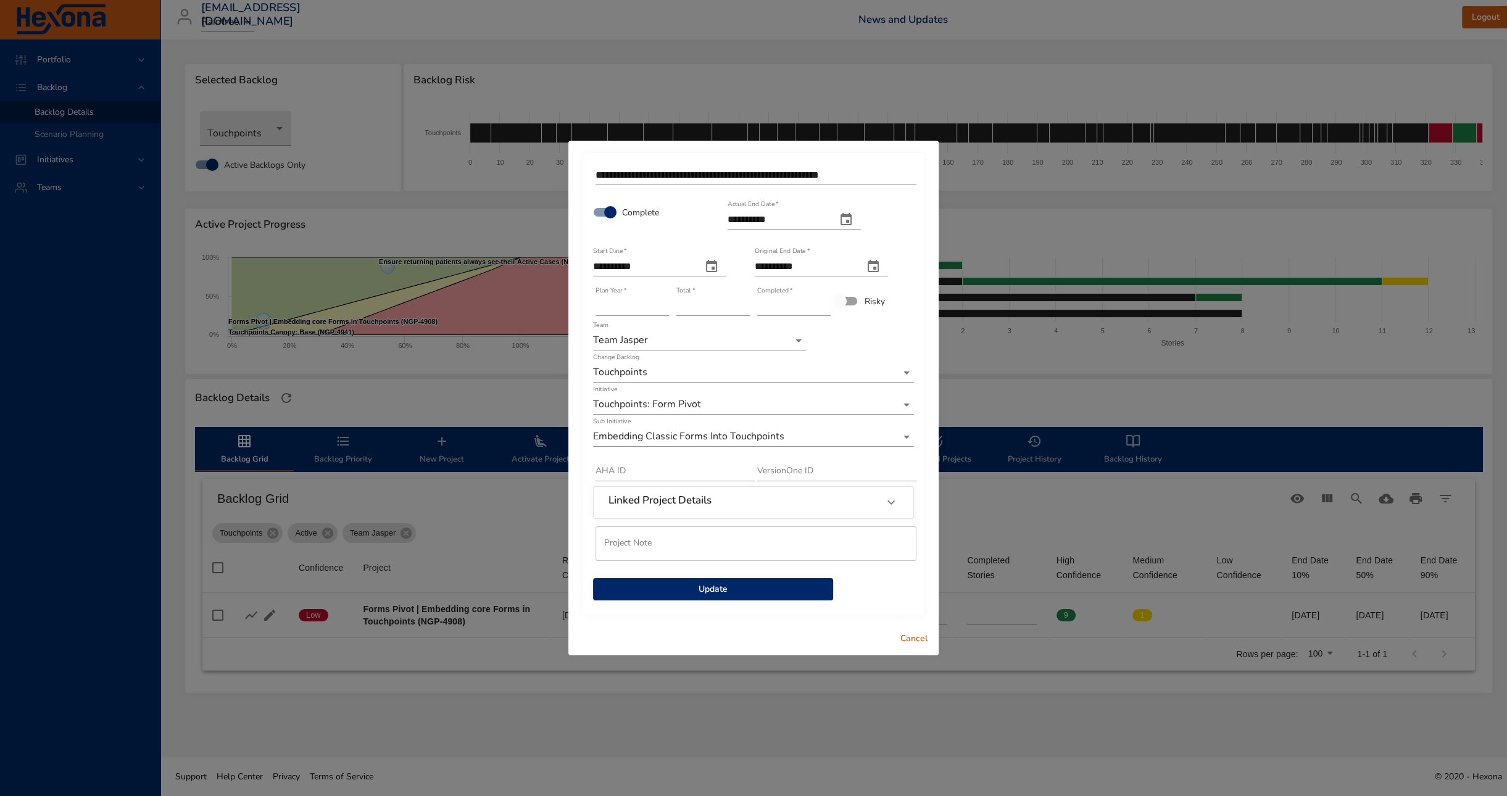
click at [911, 625] on div "Cancel" at bounding box center [753, 638] width 370 height 33
click at [916, 644] on span "Cancel" at bounding box center [914, 638] width 30 height 15
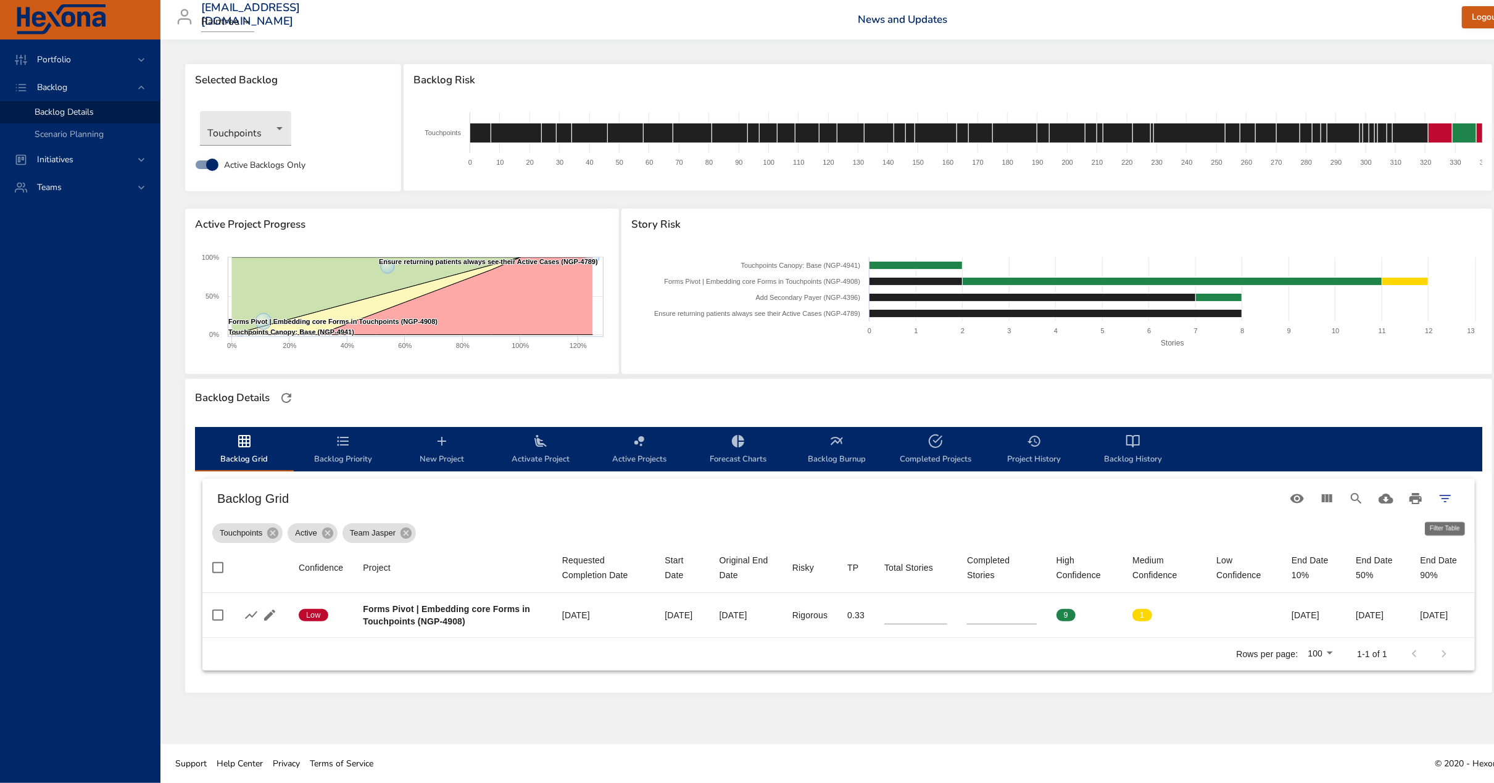
click at [1441, 496] on icon "Filter Table" at bounding box center [1444, 498] width 15 height 15
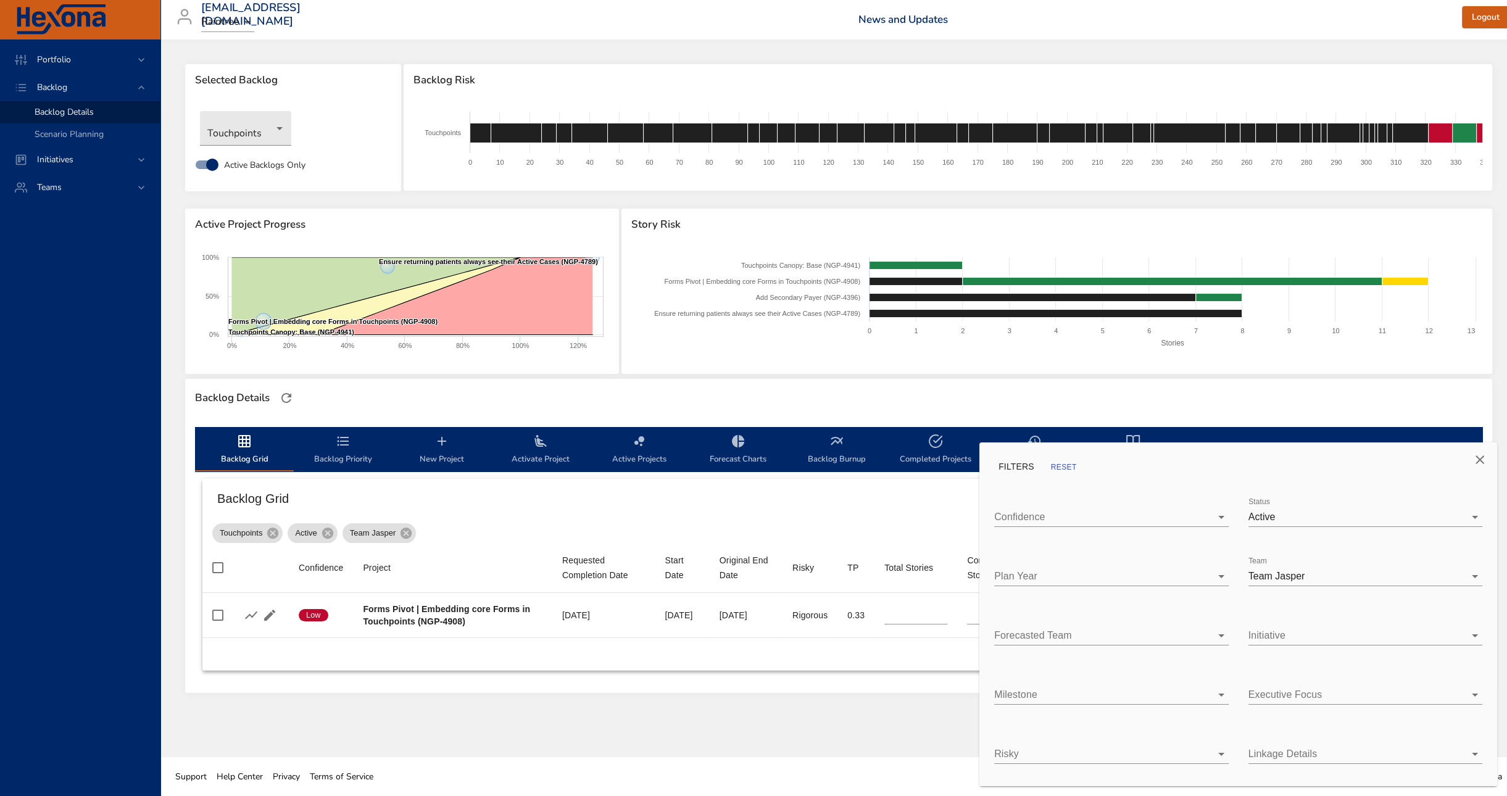
click at [1365, 586] on div "Team Team Jasper" at bounding box center [1365, 571] width 254 height 49
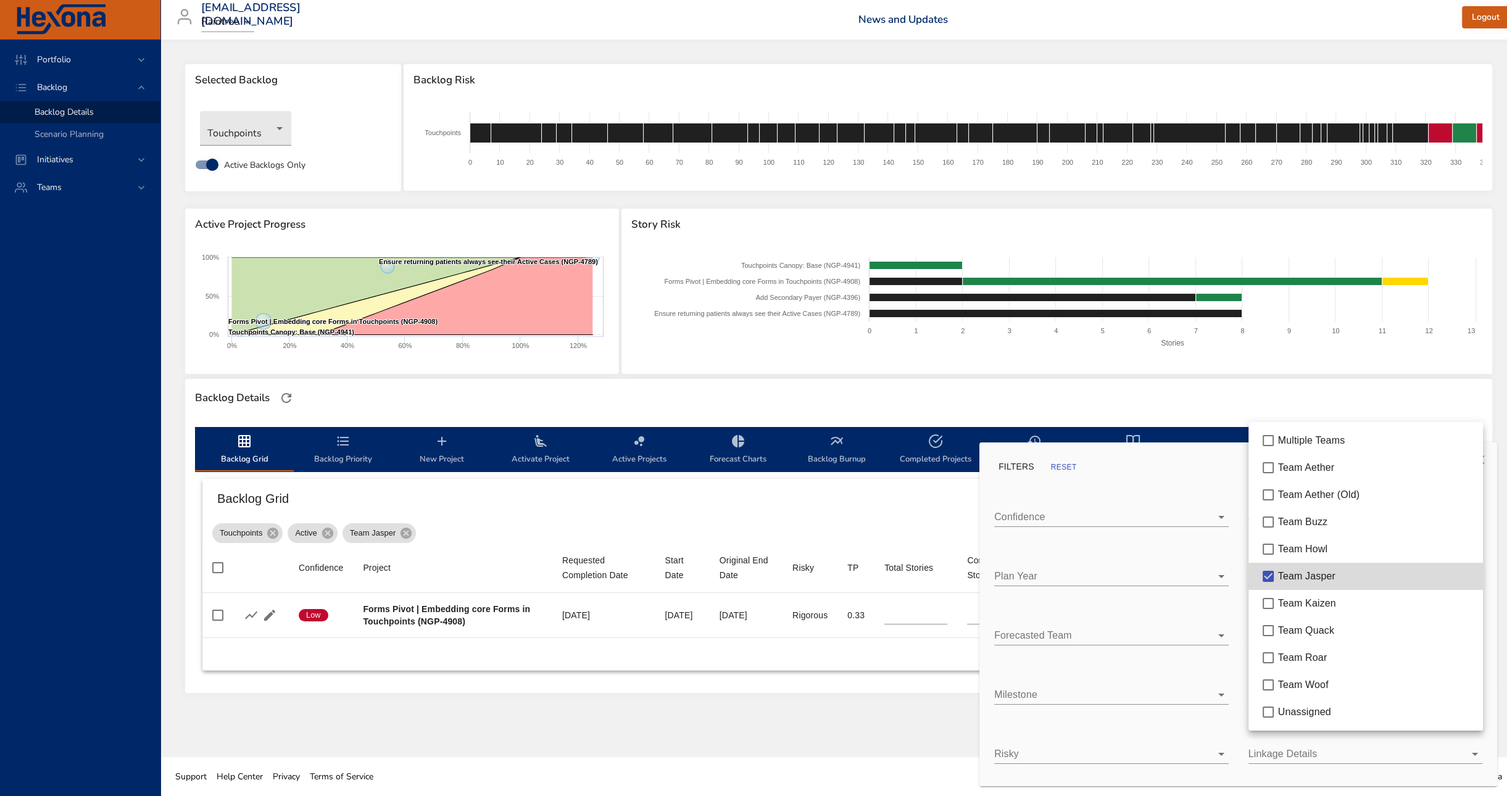
click at [1363, 576] on body "Portfolio Backlog Backlog Details Scenario Planning Initiatives Teams [EMAIL_AD…" at bounding box center [753, 398] width 1507 height 796
click at [1322, 605] on span "Team Kaizen" at bounding box center [1307, 603] width 58 height 10
type input "*"
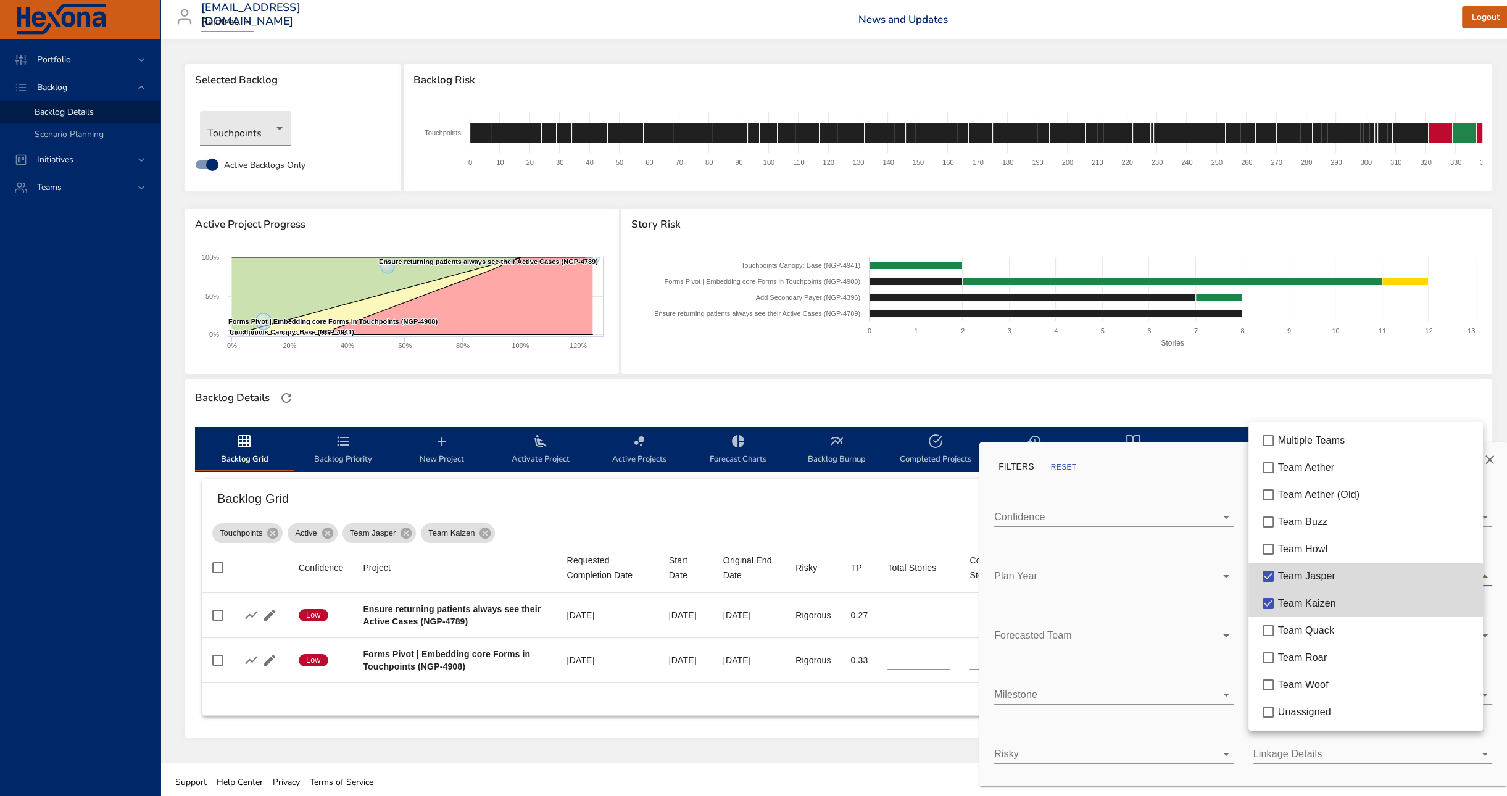
click at [1317, 569] on div "Team Jasper" at bounding box center [1375, 576] width 195 height 15
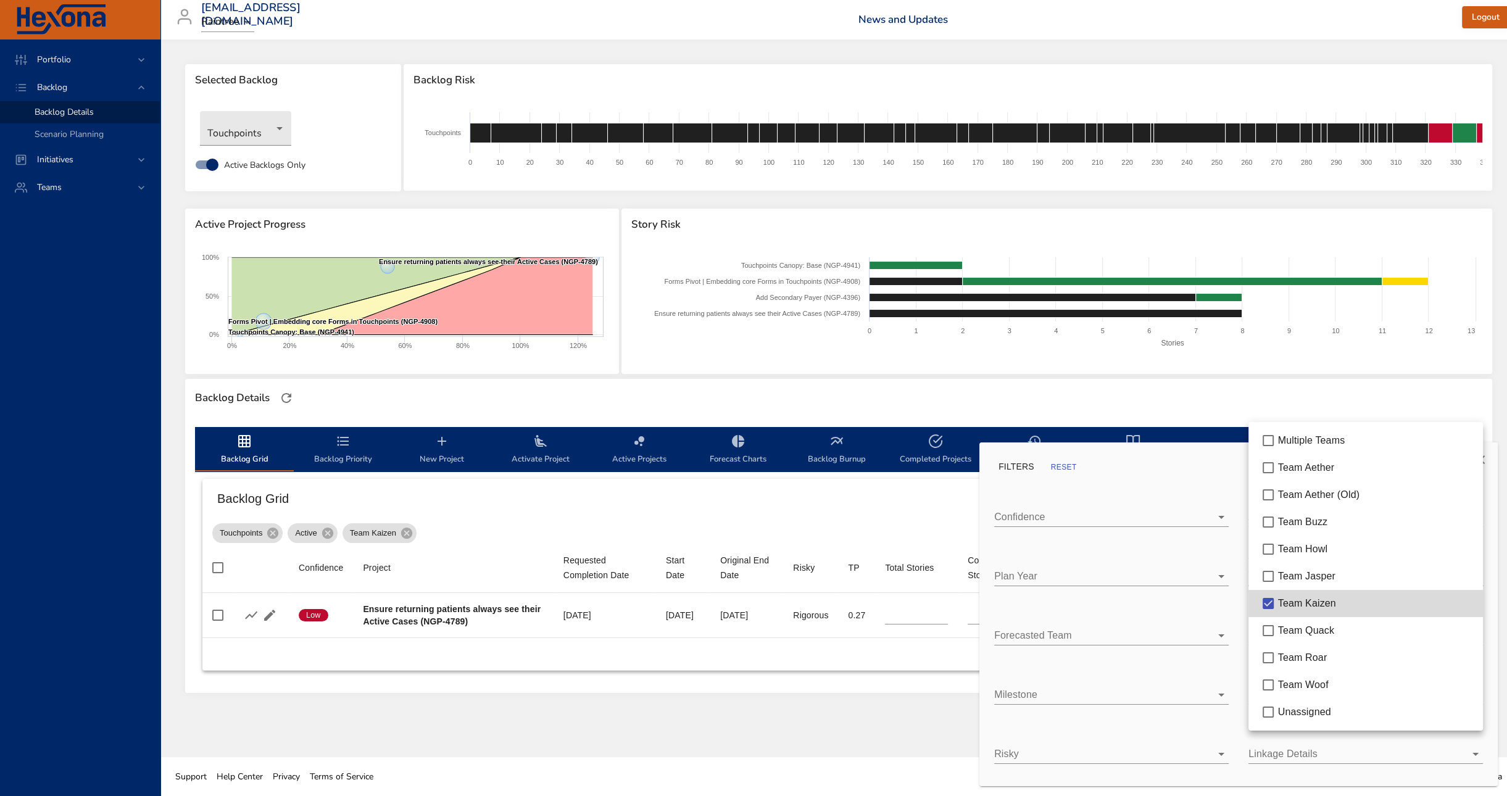
click at [791, 496] on div at bounding box center [753, 398] width 1507 height 796
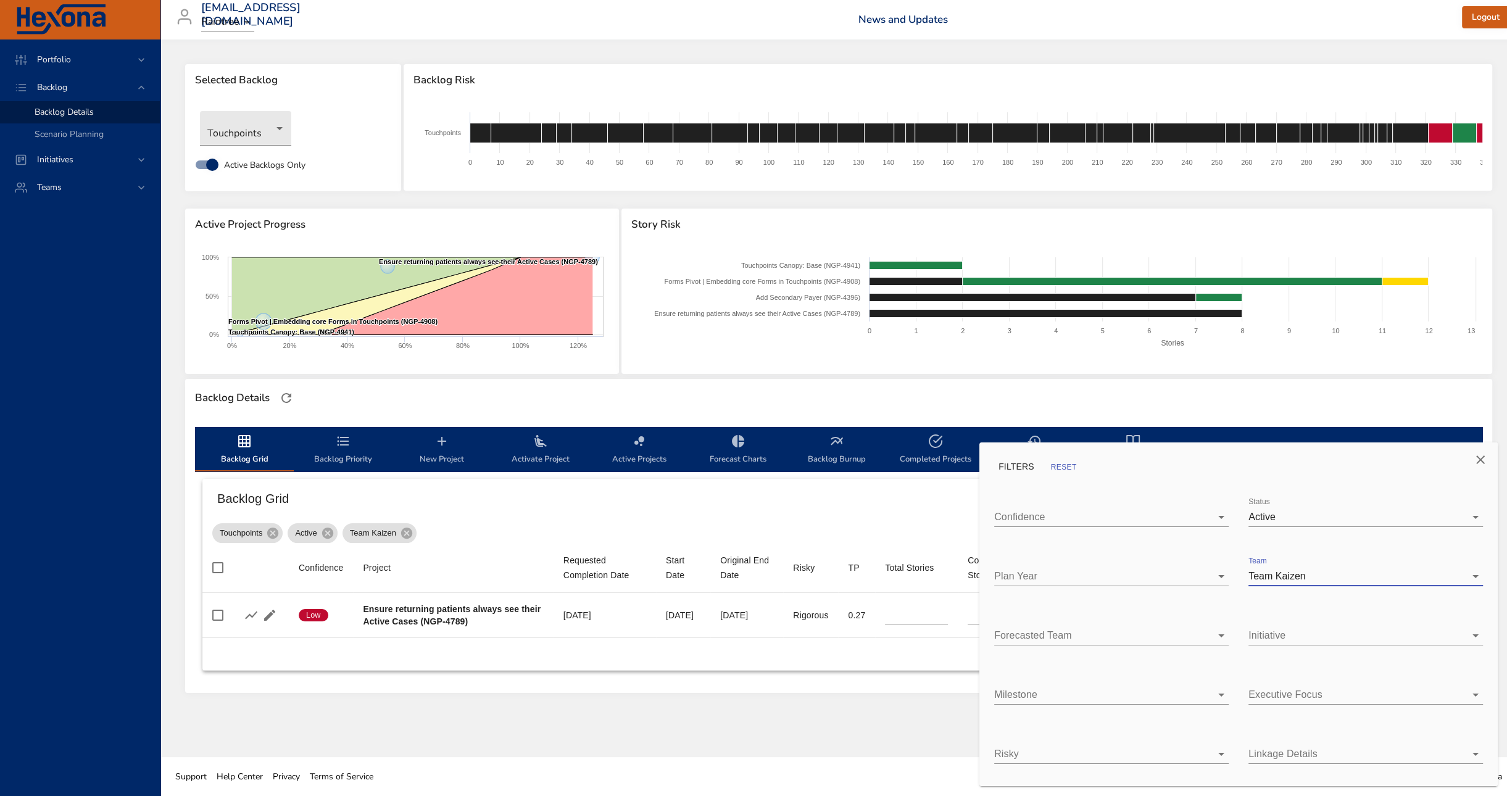
click at [855, 504] on div at bounding box center [753, 398] width 1507 height 796
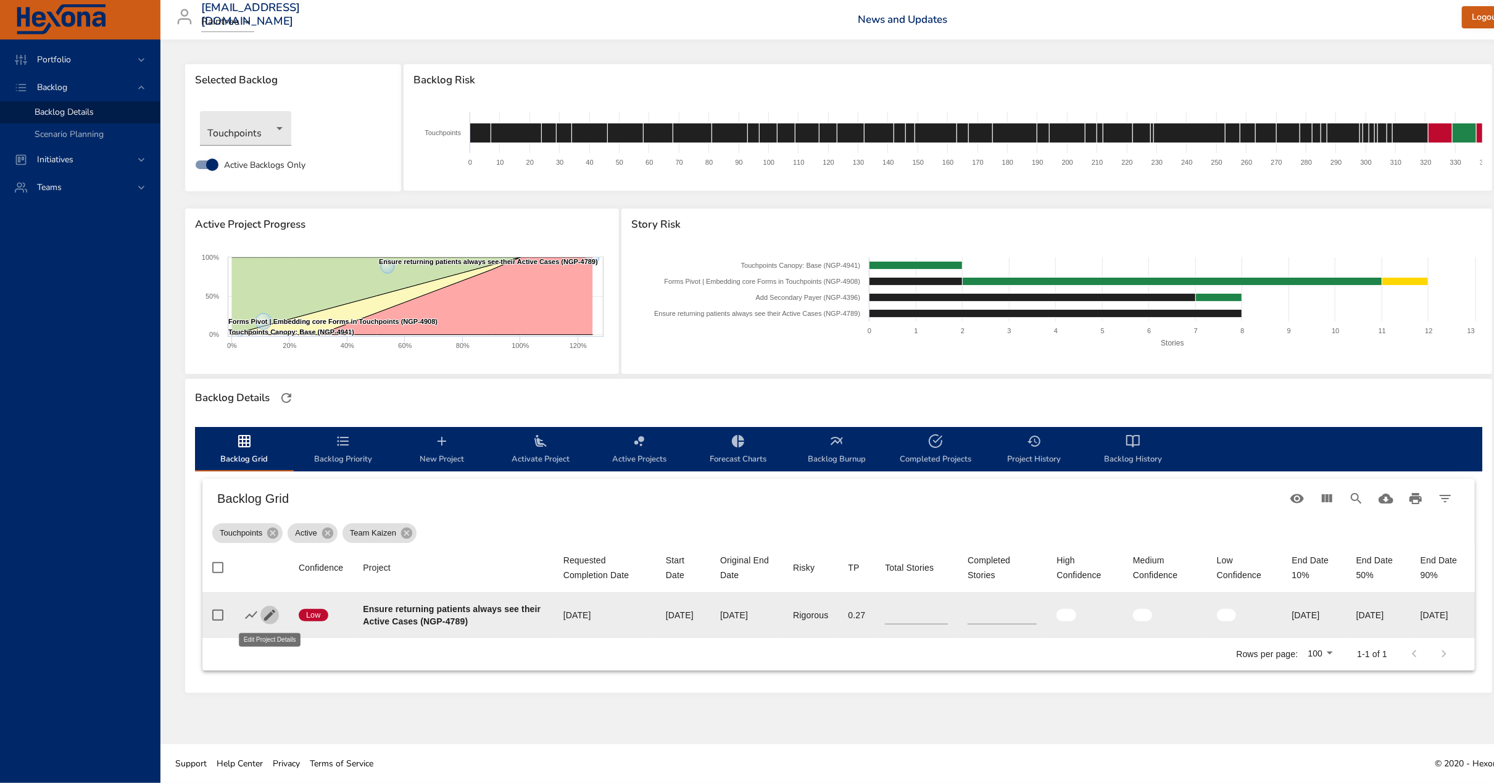
click at [273, 614] on icon "button" at bounding box center [269, 615] width 15 height 15
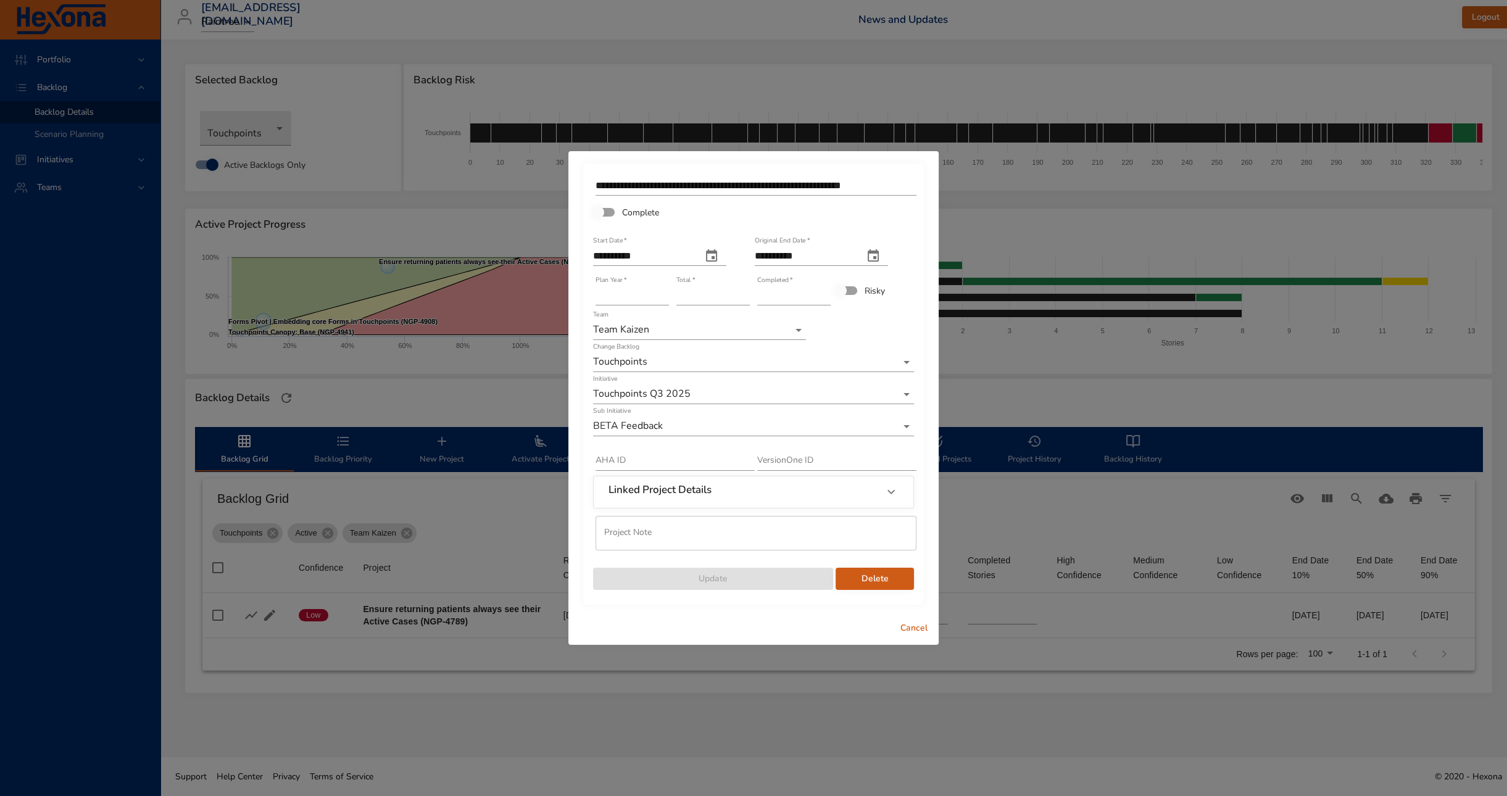
click at [632, 213] on span "Complete" at bounding box center [640, 212] width 37 height 13
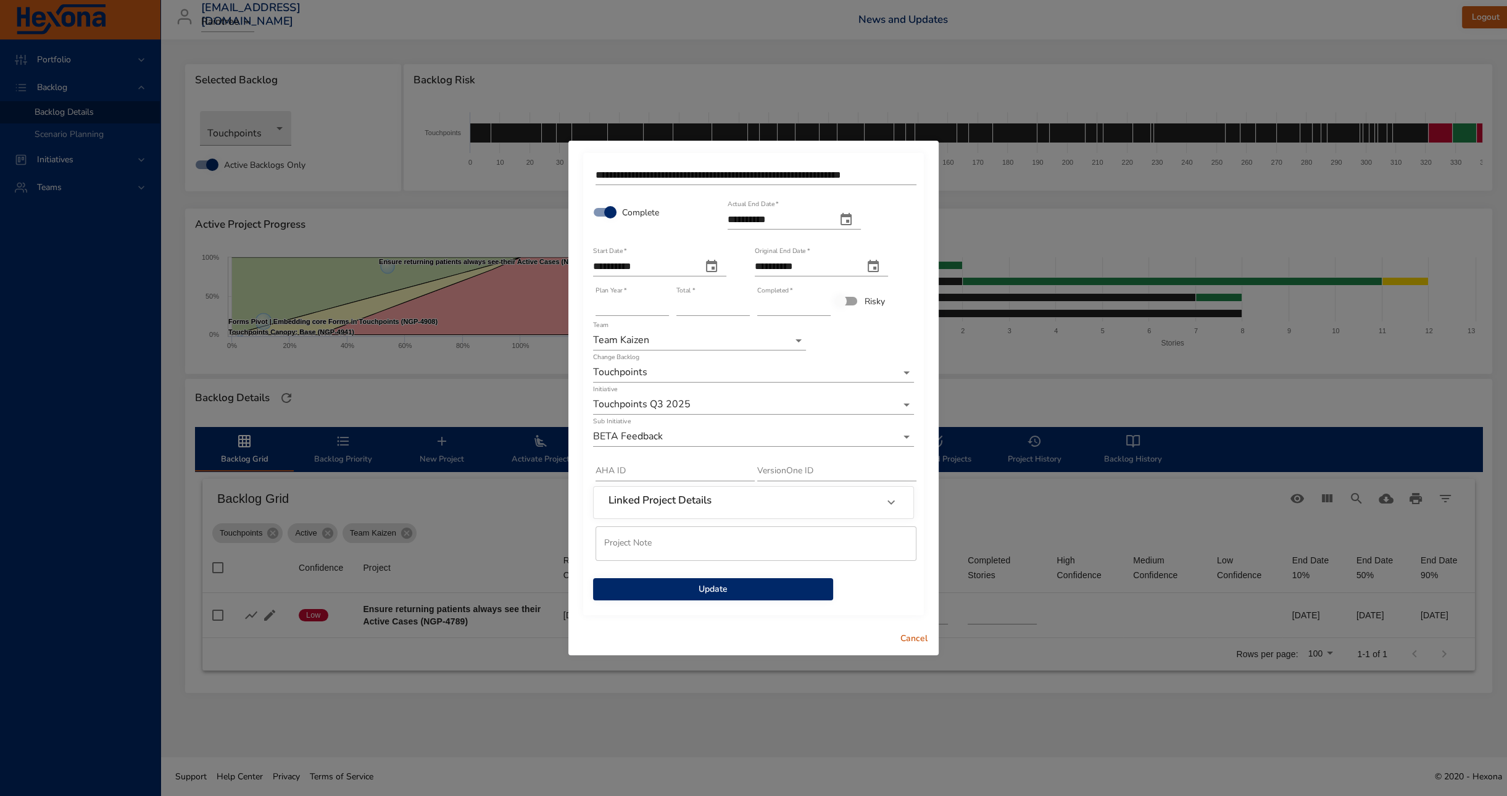
click at [761, 592] on span "Update" at bounding box center [713, 589] width 220 height 15
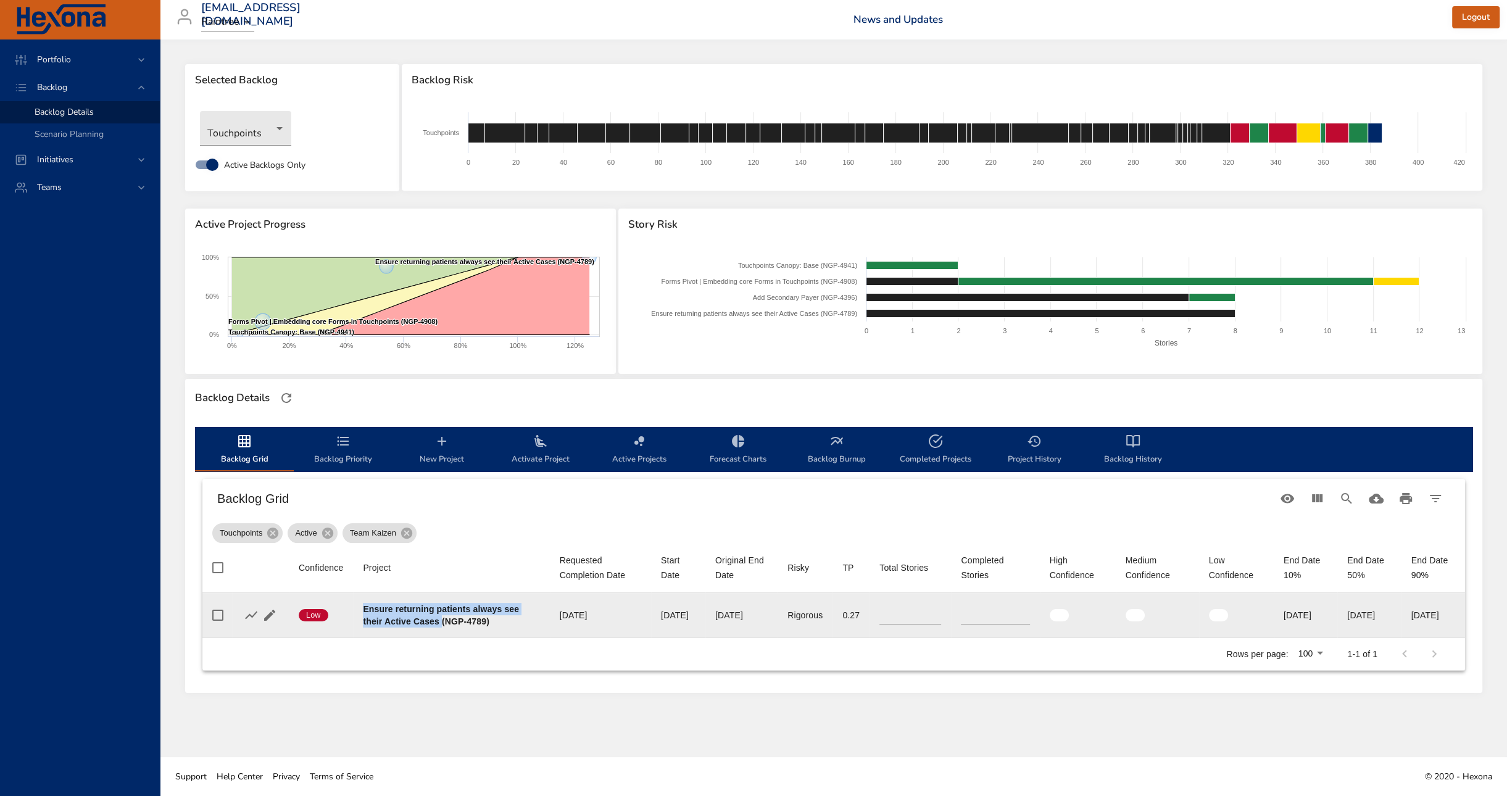
drag, startPoint x: 360, startPoint y: 605, endPoint x: 458, endPoint y: 619, distance: 99.1
click at [458, 619] on td "Project Ensure returning patients always see their Active Cases (NGP-4789)" at bounding box center [451, 615] width 196 height 45
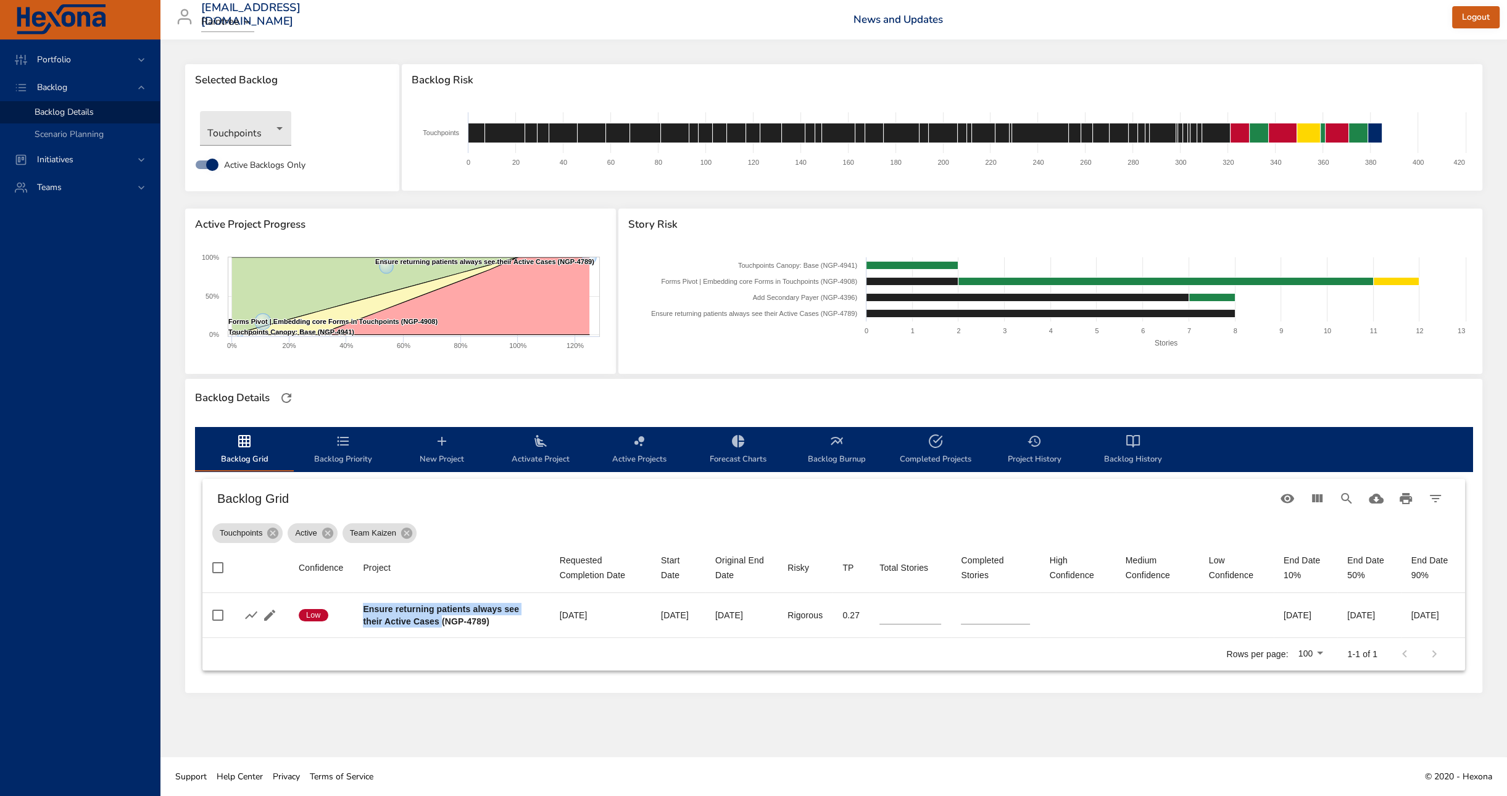
copy b "Ensure returning patients always see their Active Cases"
click at [94, 195] on div "Teams" at bounding box center [80, 187] width 160 height 28
click at [71, 167] on span "Dashboard" at bounding box center [56, 168] width 42 height 12
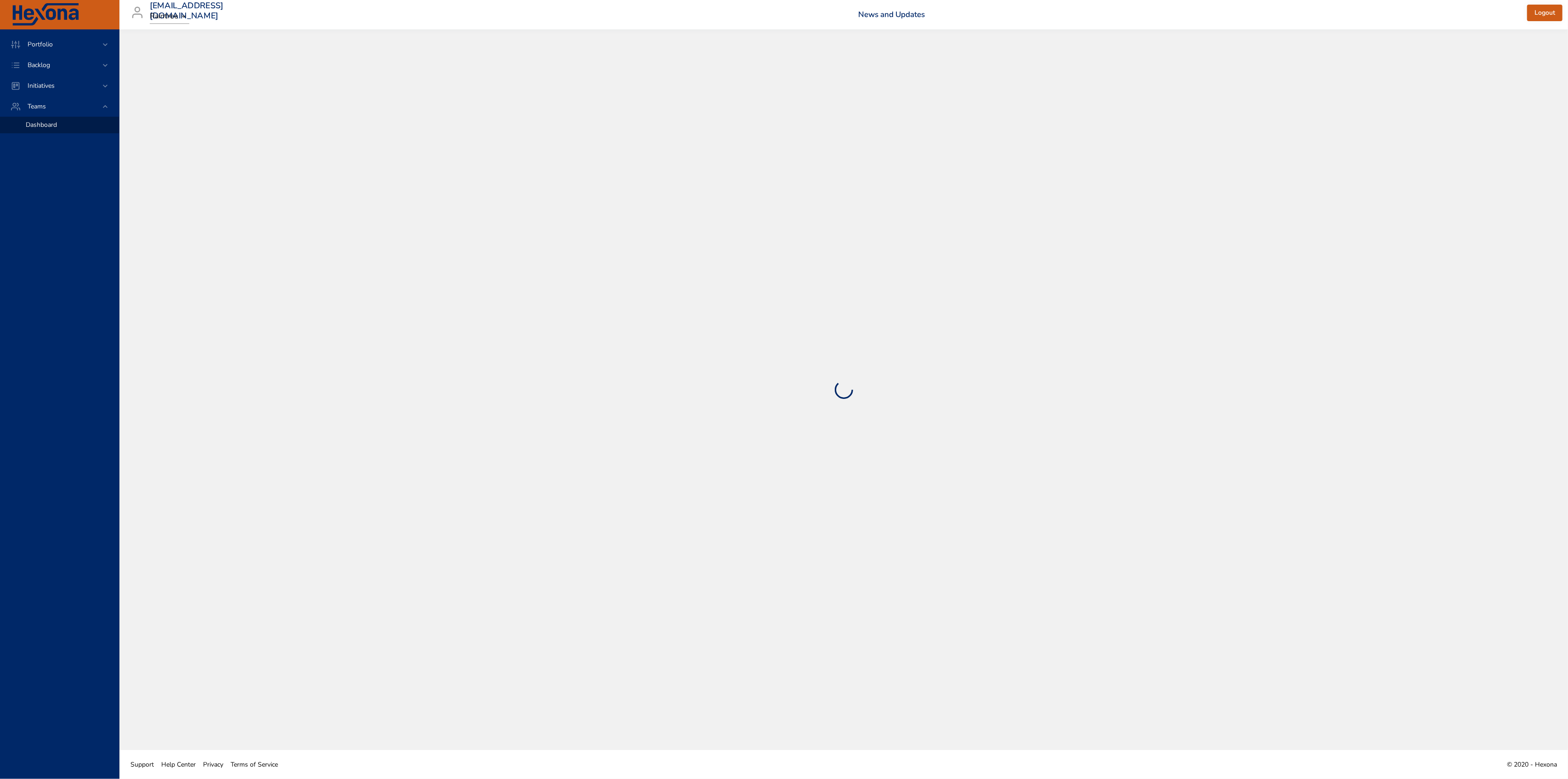
select select "***"
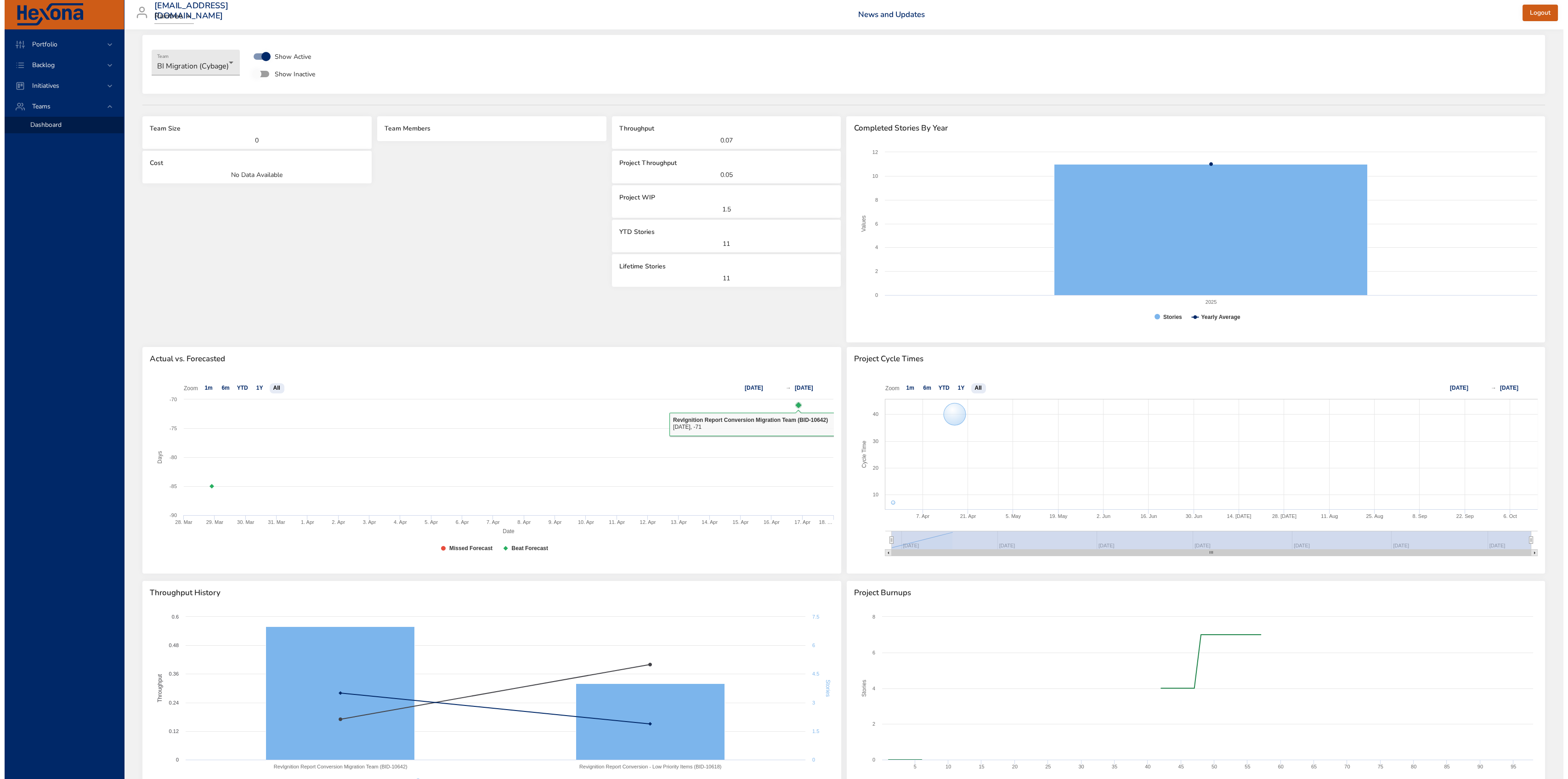
scroll to position [20, 0]
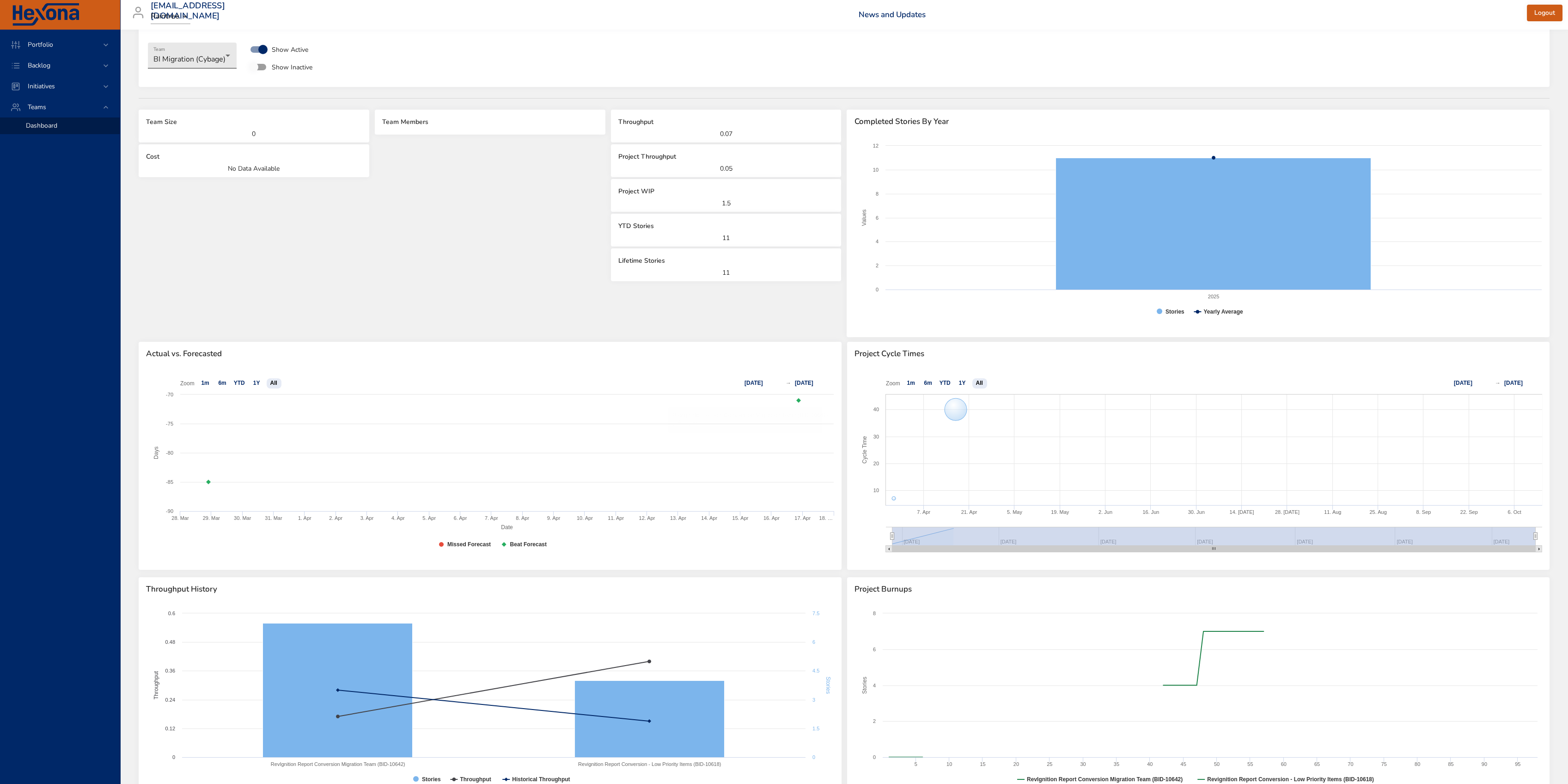
click at [199, 52] on body "**********" at bounding box center [784, 372] width 1568 height 784
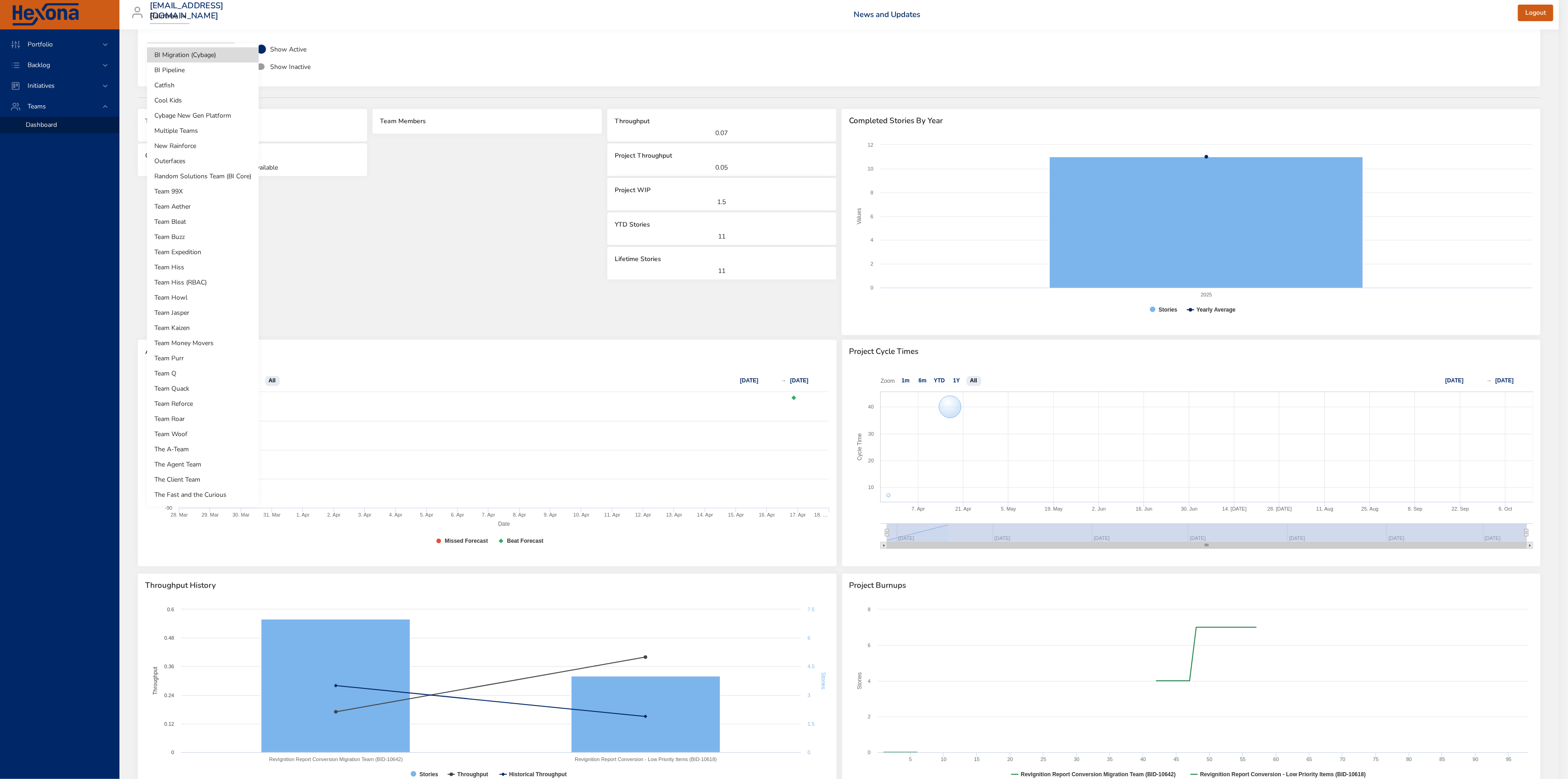
click at [200, 324] on li "Team Kaizen" at bounding box center [203, 328] width 112 height 15
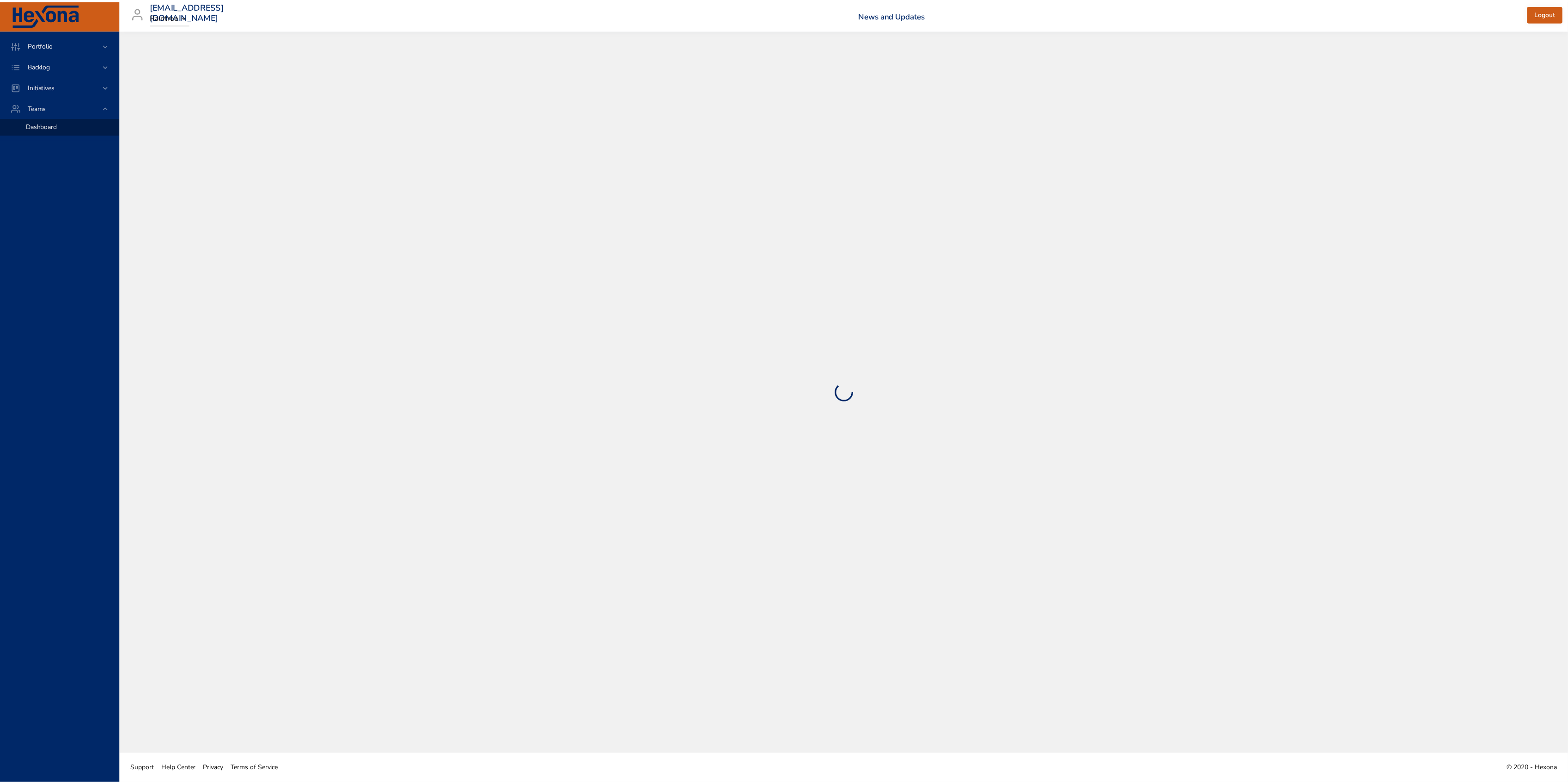
scroll to position [0, 0]
select select "***"
